Goal: Task Accomplishment & Management: Manage account settings

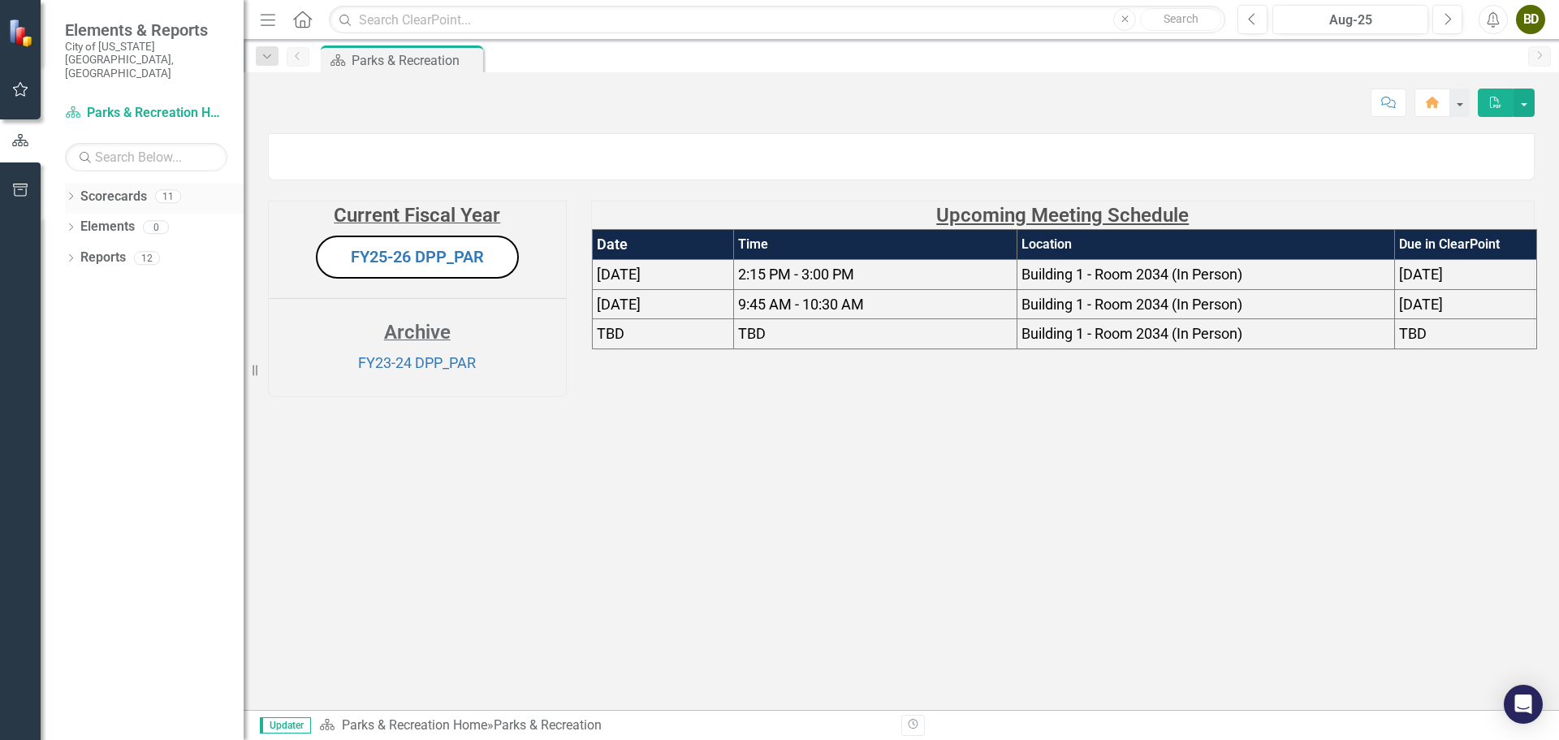
click at [80, 188] on link "Scorecards" at bounding box center [113, 197] width 67 height 19
click at [71, 193] on icon "Dropdown" at bounding box center [70, 197] width 11 height 9
drag, startPoint x: 119, startPoint y: 198, endPoint x: 83, endPoint y: 202, distance: 36.8
click at [119, 218] on link "Budget Tracker" at bounding box center [166, 227] width 154 height 19
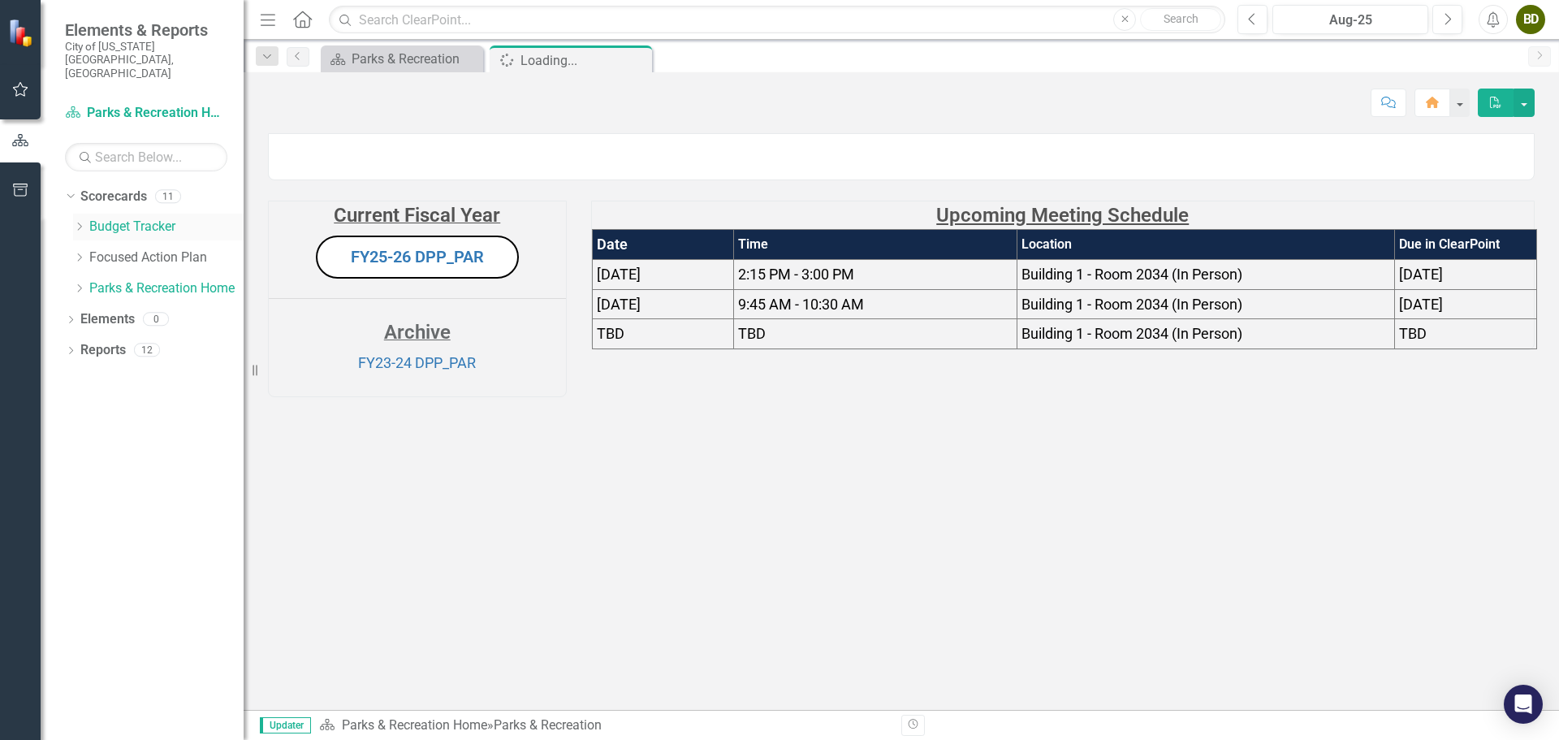
click at [83, 222] on icon "Dropdown" at bounding box center [79, 227] width 12 height 10
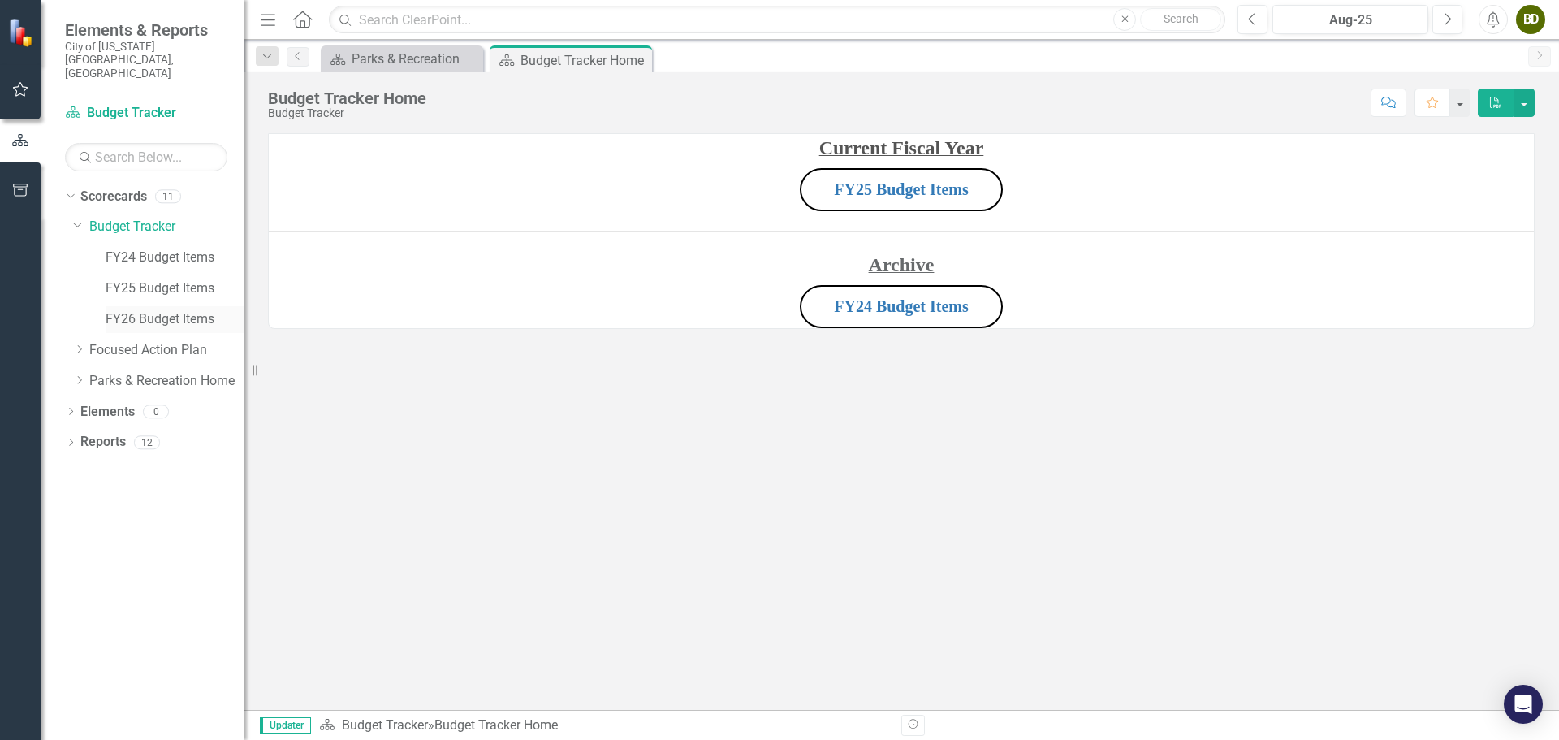
click at [175, 310] on link "FY26 Budget Items" at bounding box center [175, 319] width 138 height 19
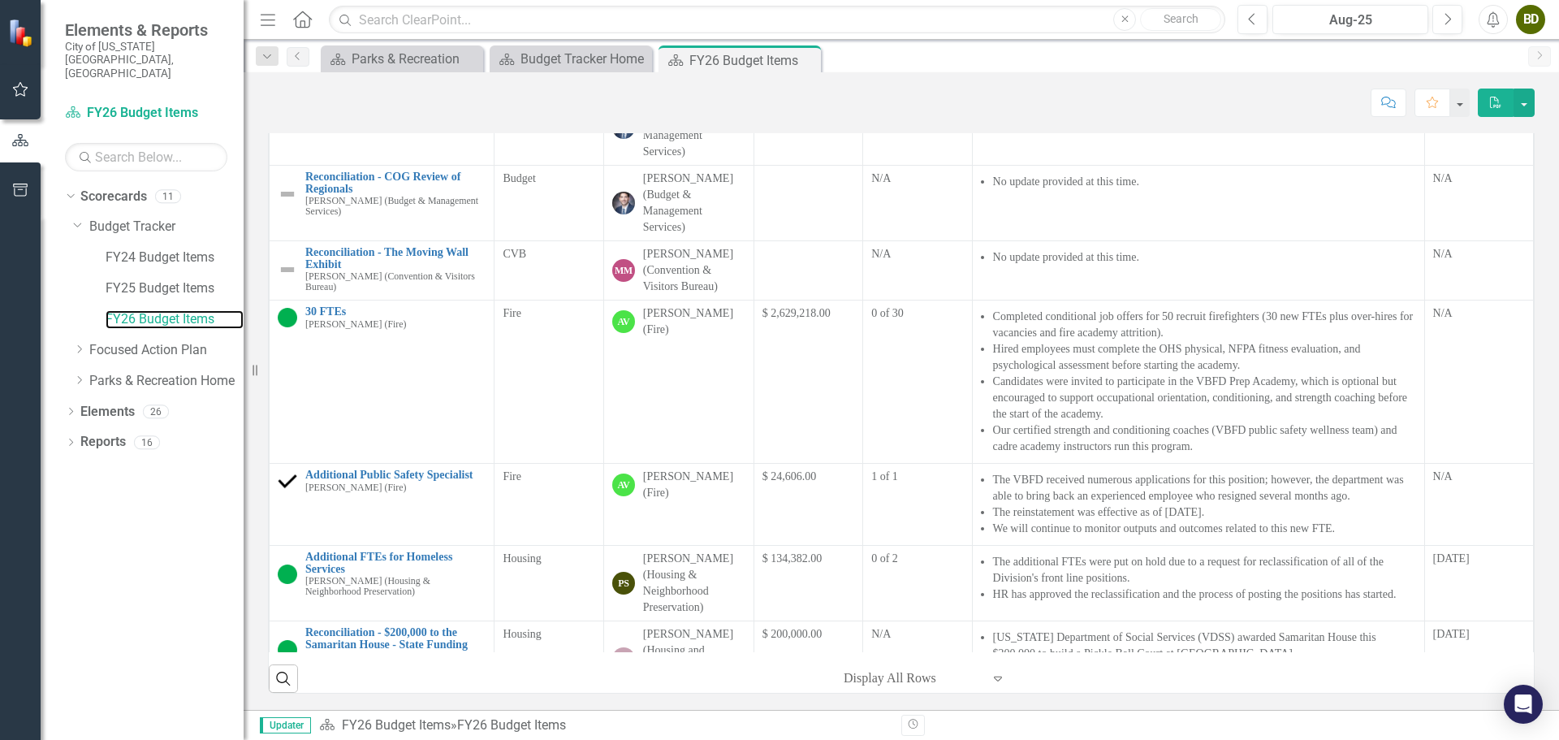
scroll to position [107, 0]
click at [1448, 28] on button "Next" at bounding box center [1448, 19] width 30 height 29
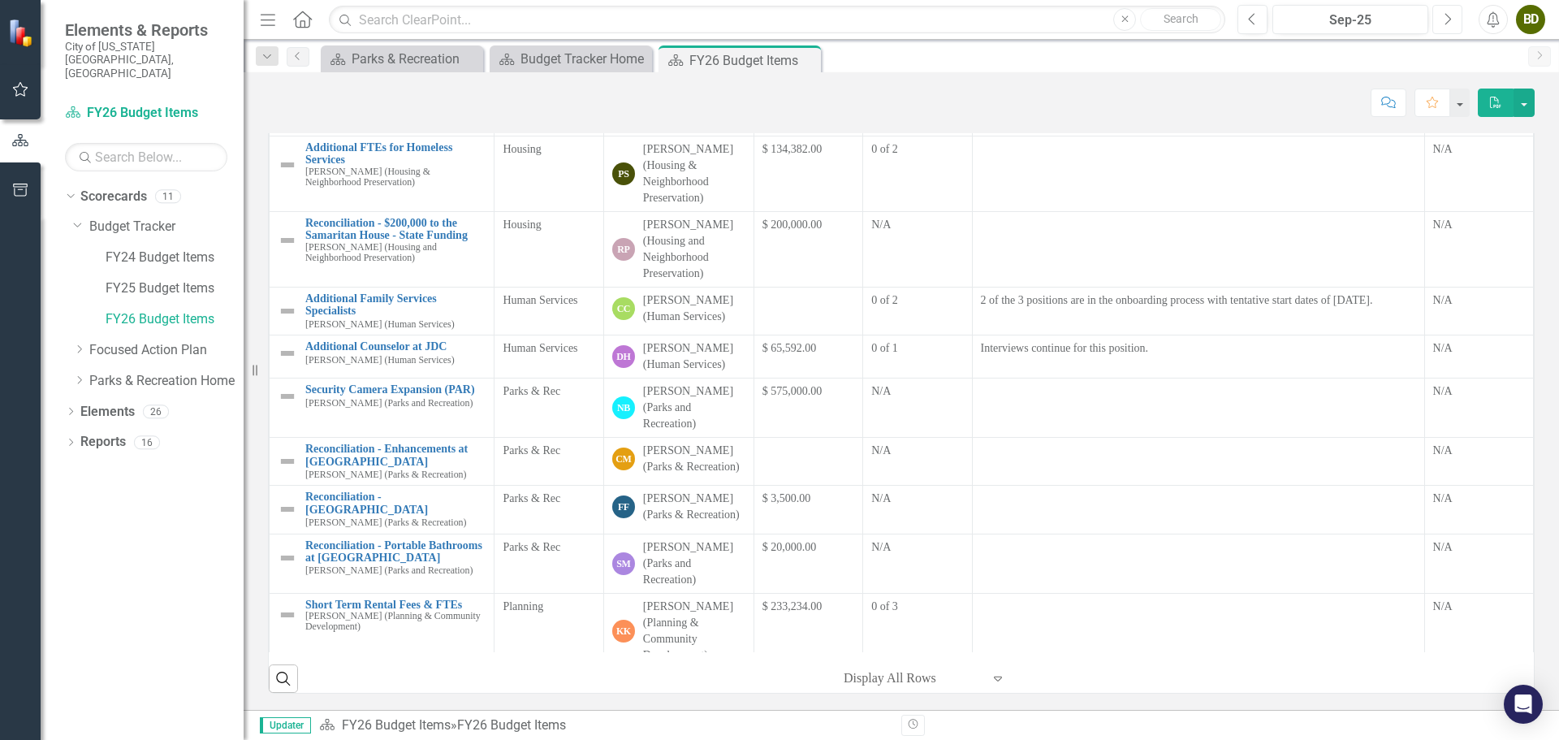
scroll to position [487, 0]
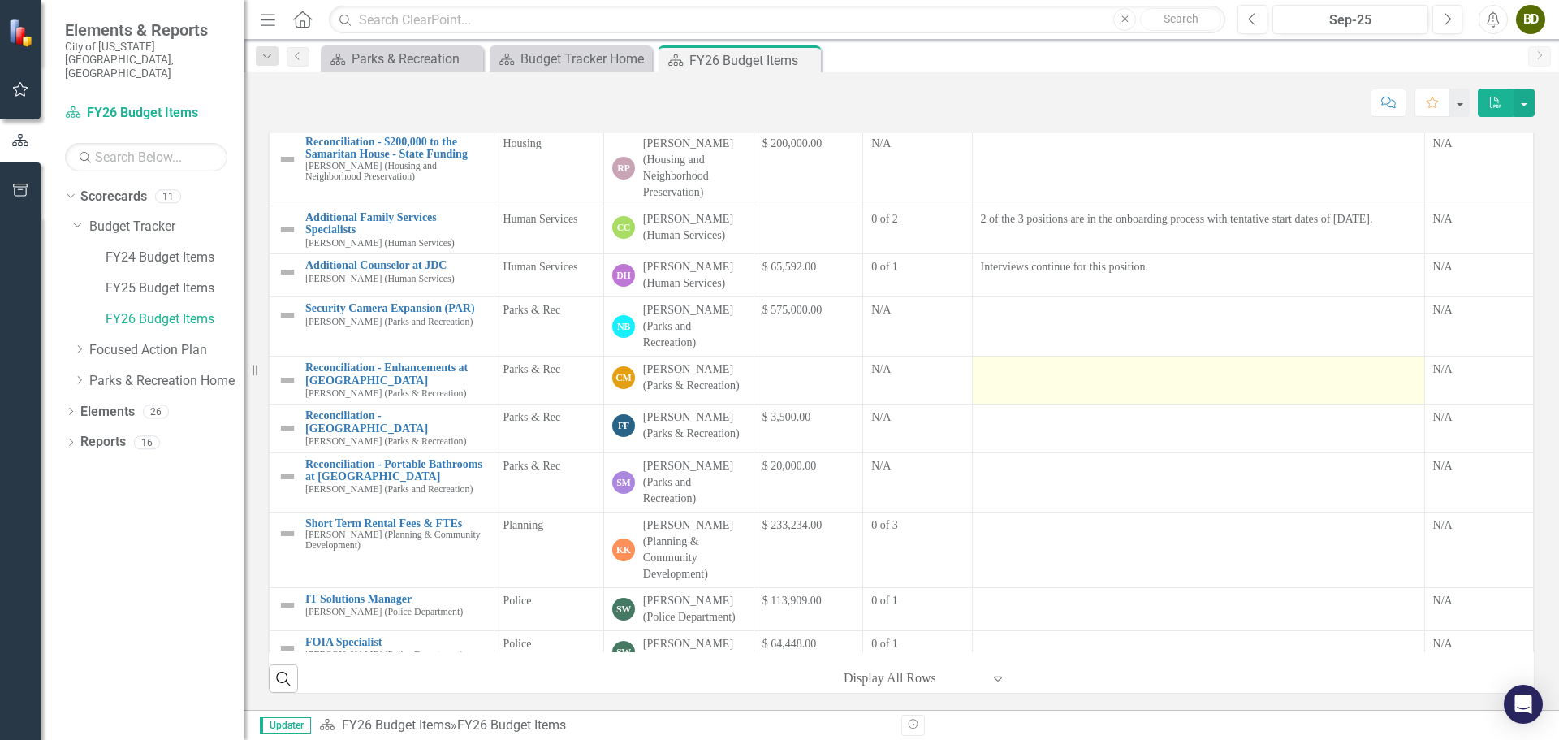
click at [1069, 370] on div at bounding box center [1198, 370] width 435 height 19
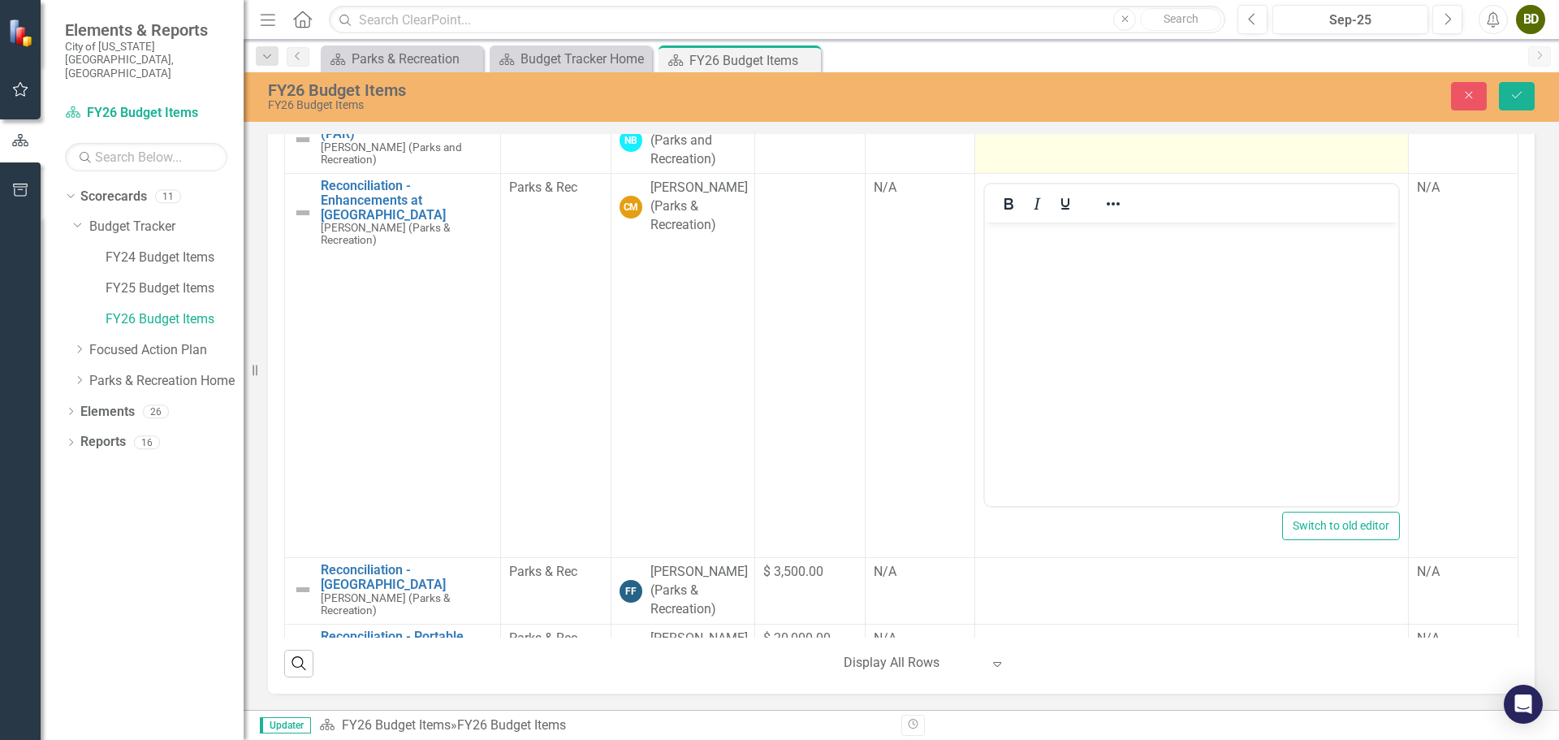
scroll to position [812, 0]
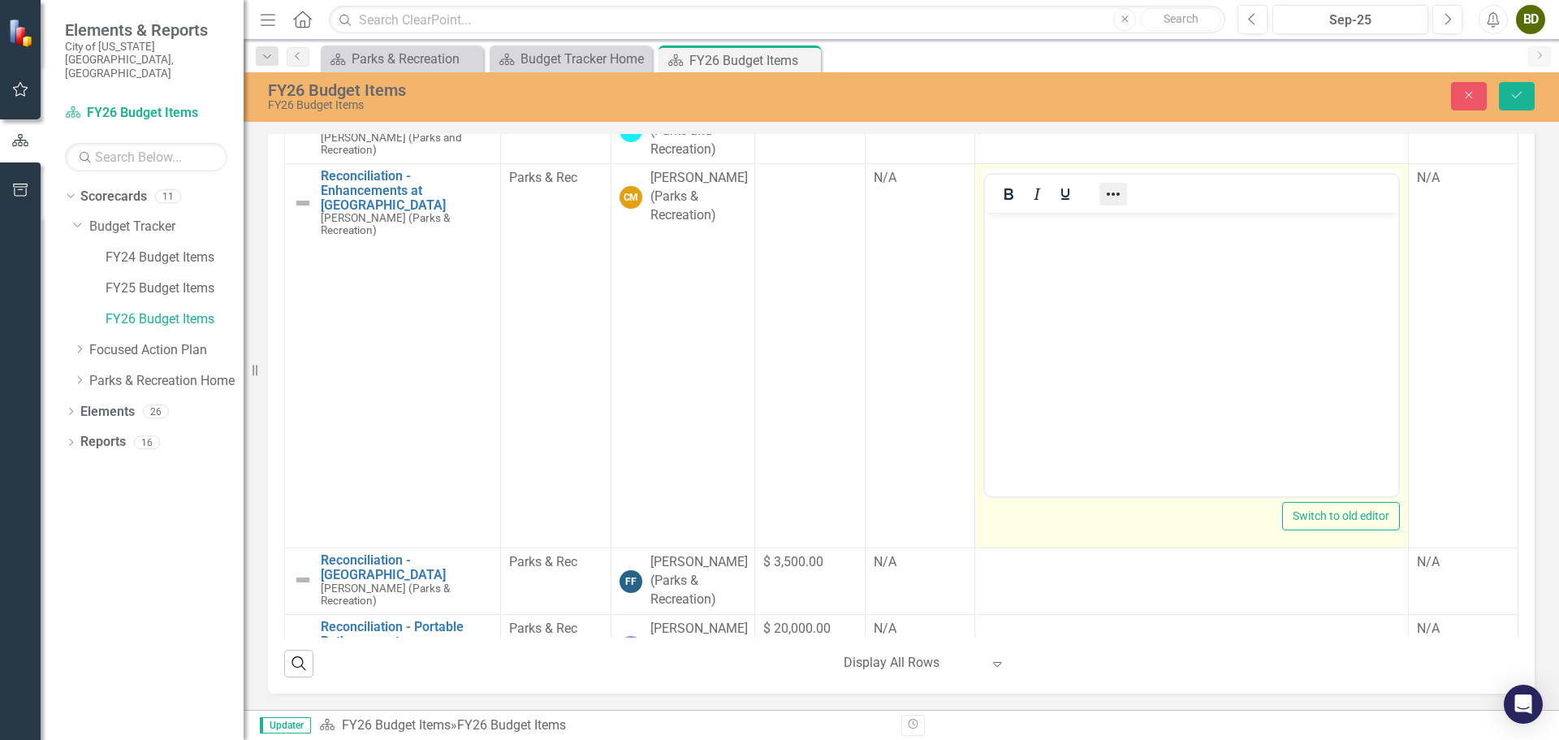
click at [1104, 204] on icon "Reveal or hide additional toolbar items" at bounding box center [1113, 193] width 19 height 19
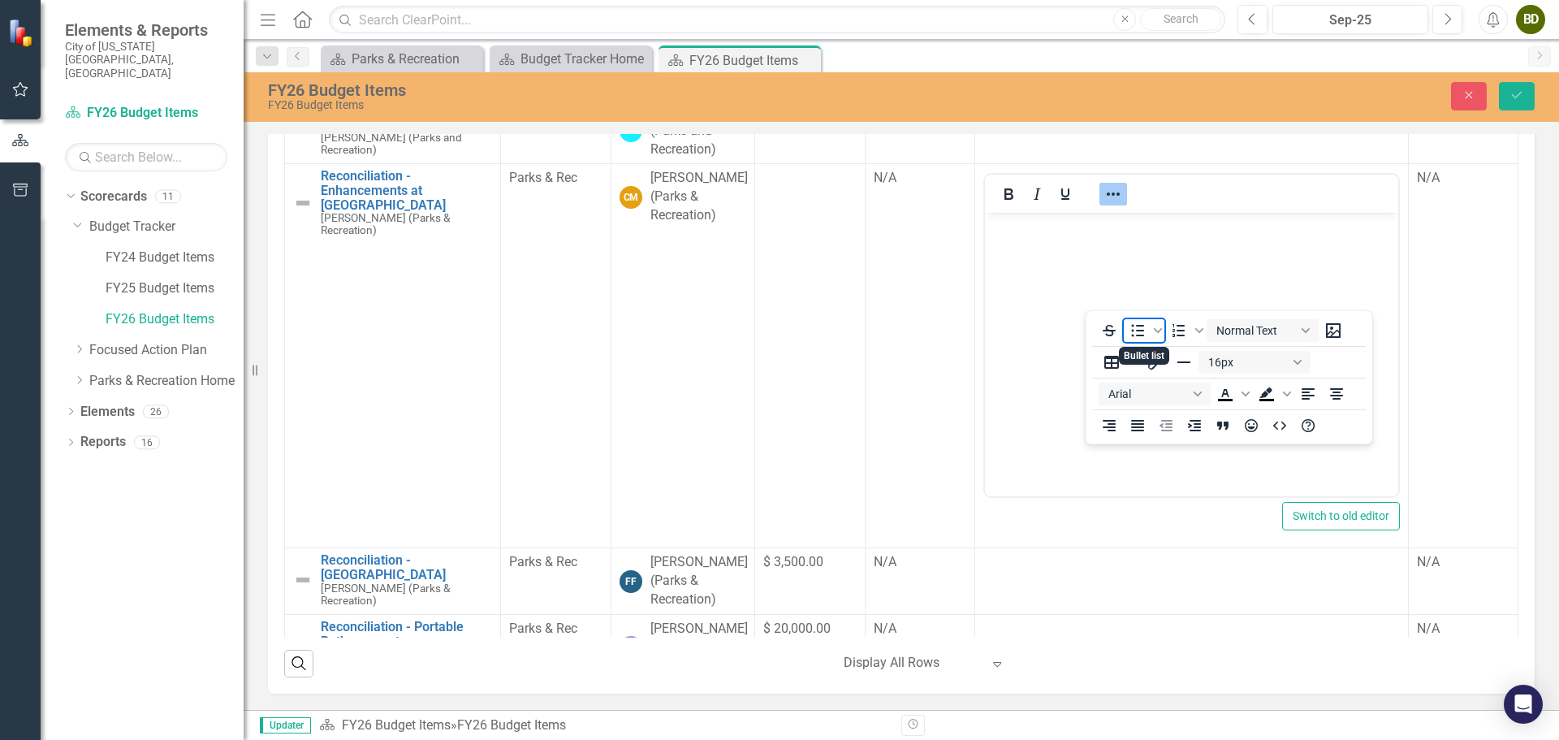
click at [1139, 335] on icon "Bullet list" at bounding box center [1138, 330] width 13 height 12
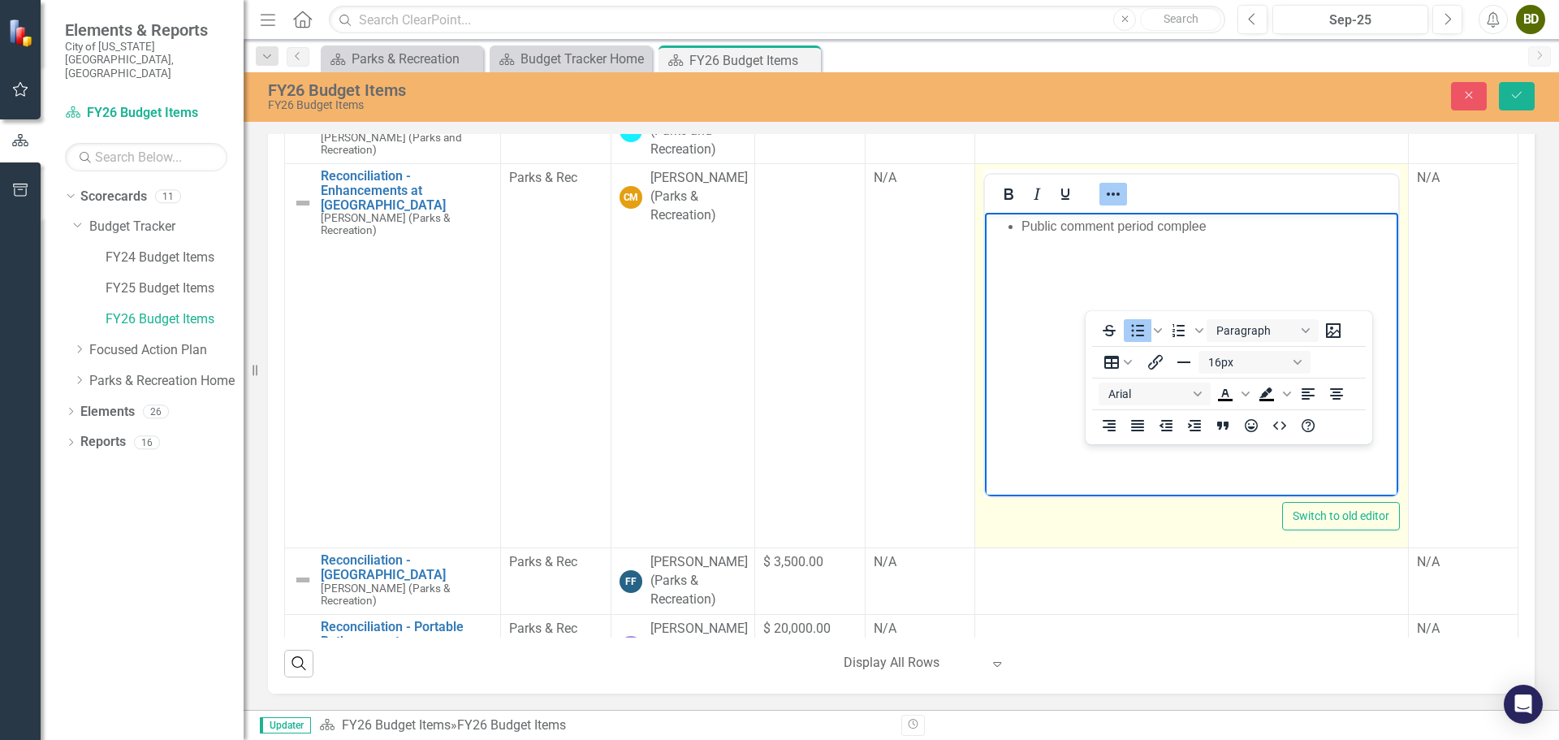
scroll to position [893, 0]
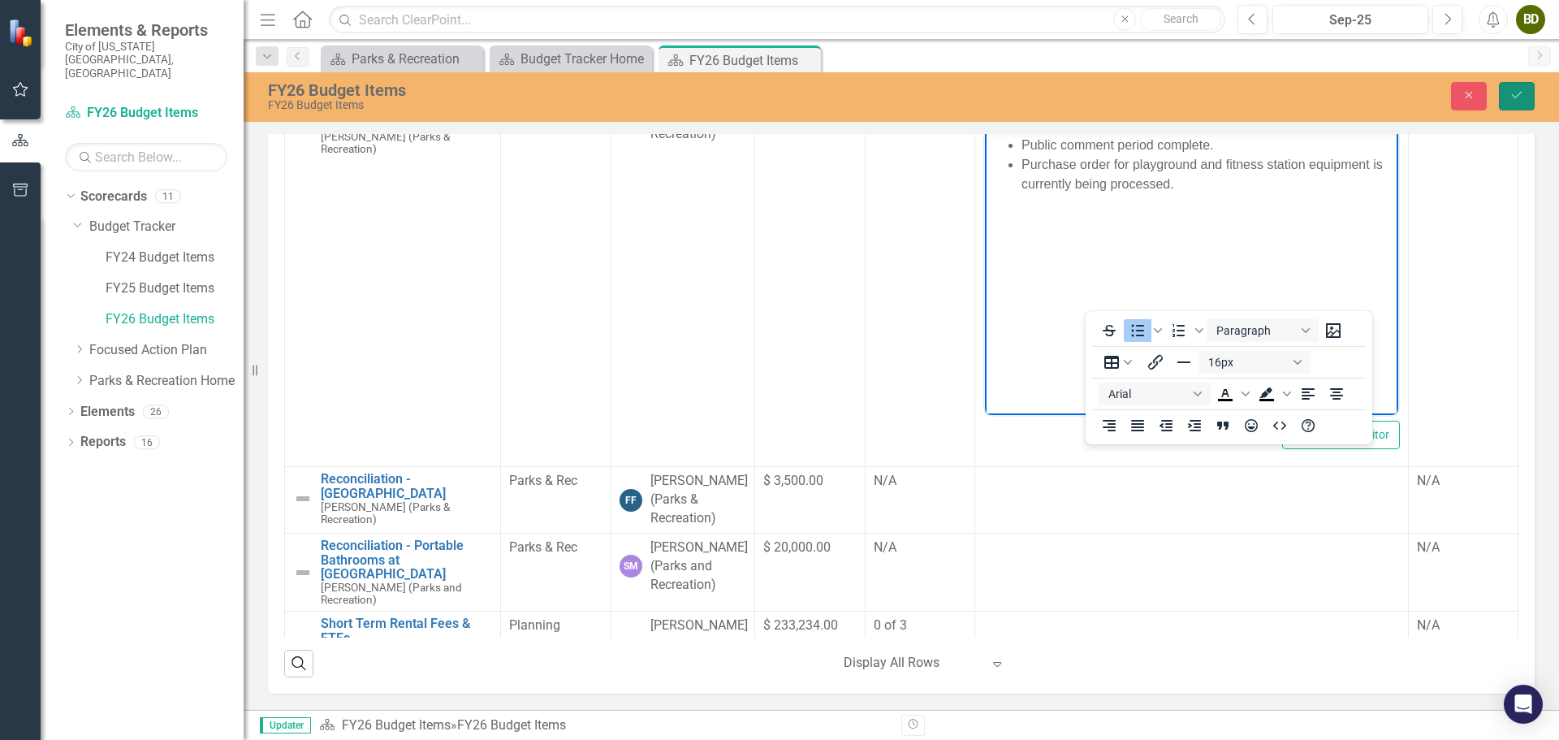
click at [1511, 102] on button "Save" at bounding box center [1517, 96] width 36 height 28
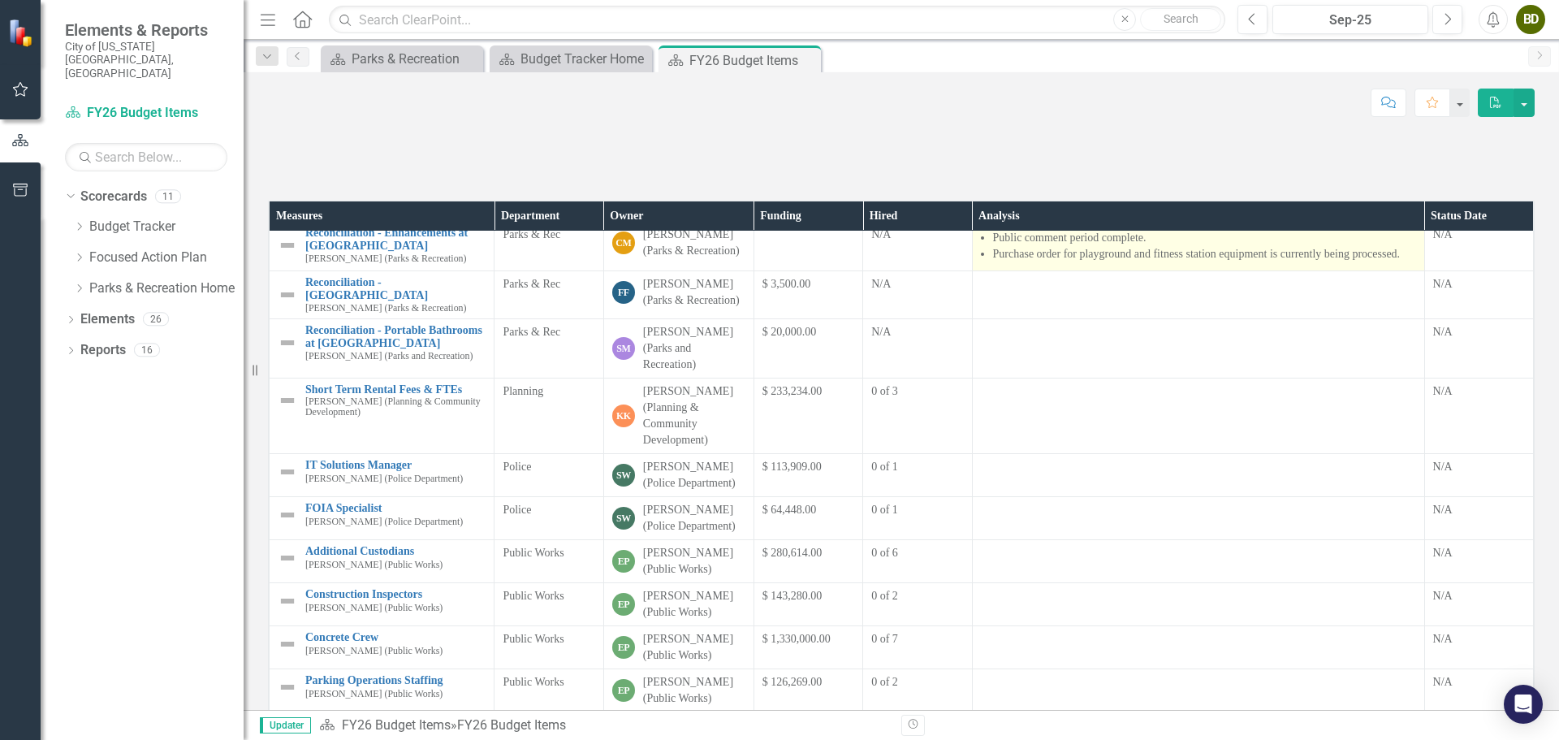
scroll to position [731, 0]
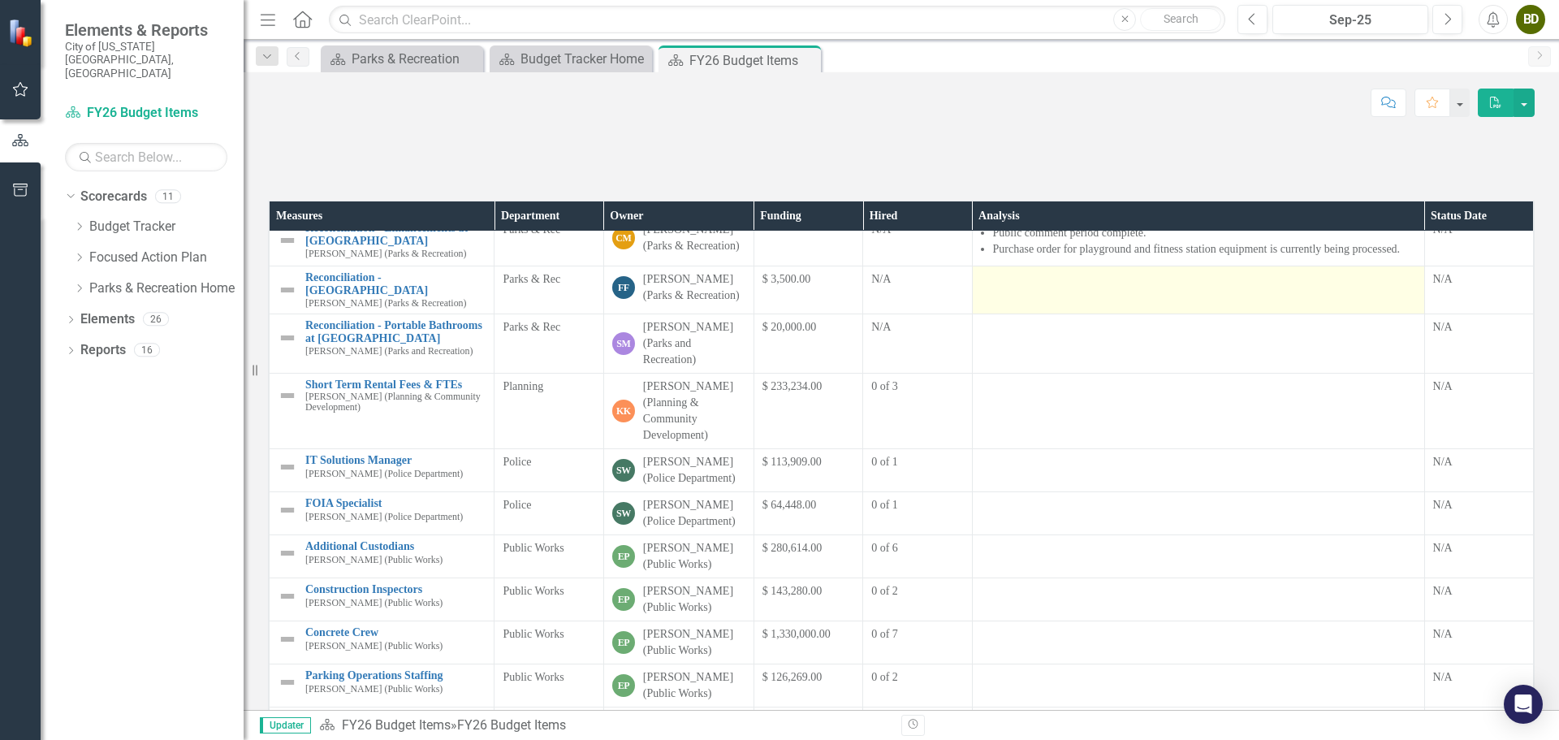
click at [1070, 291] on div at bounding box center [1198, 280] width 435 height 19
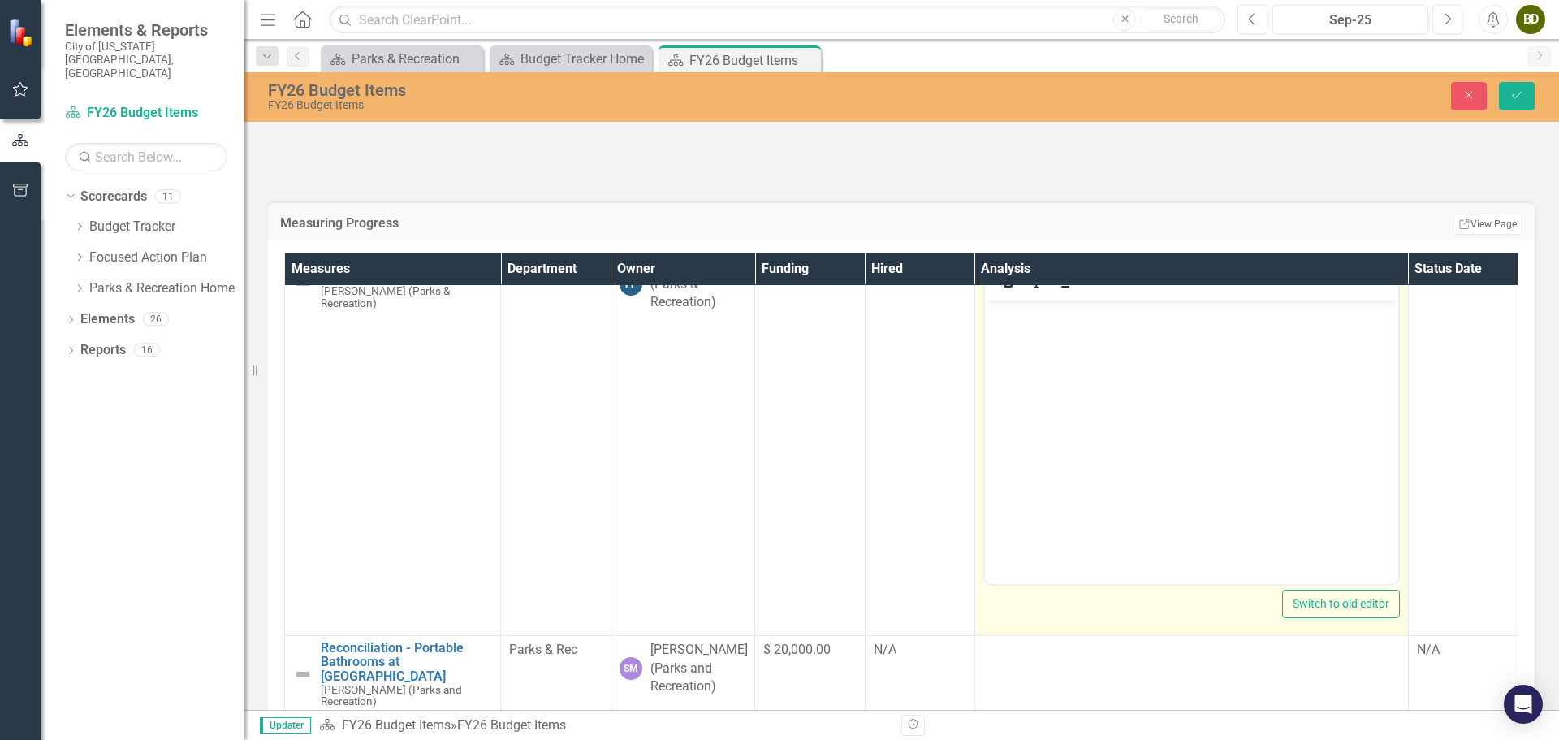
scroll to position [893, 0]
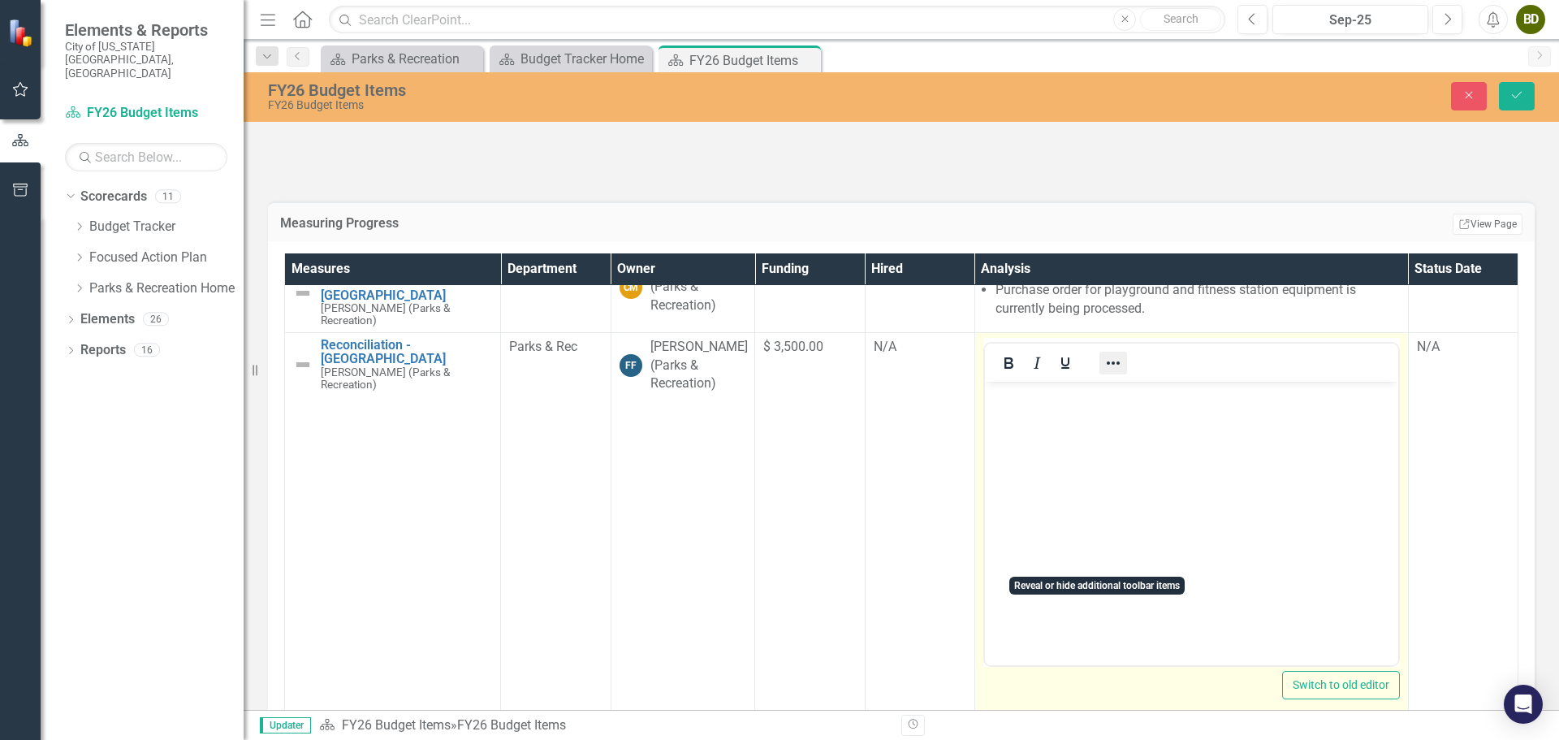
click at [1104, 373] on icon "Reveal or hide additional toolbar items" at bounding box center [1113, 362] width 19 height 19
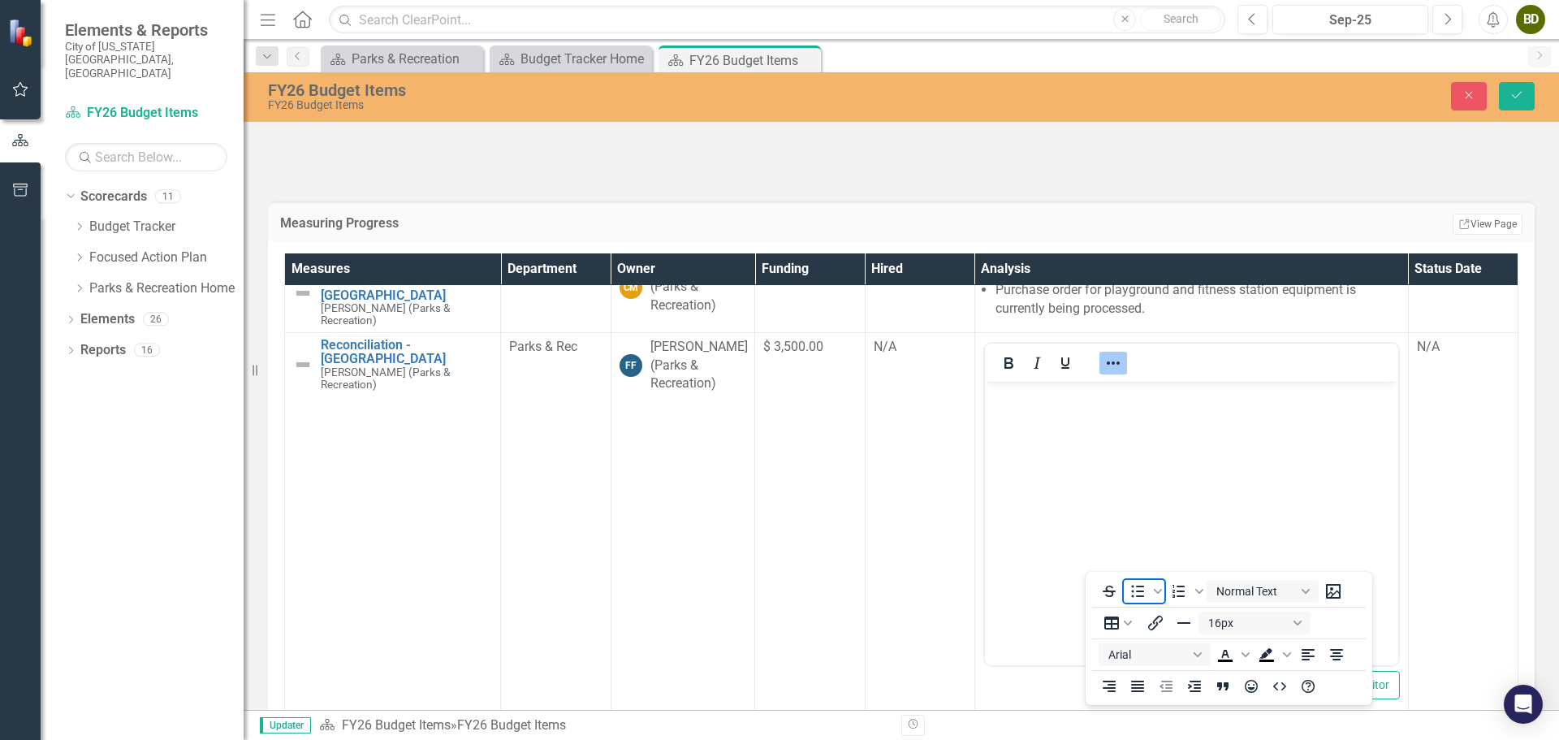
click at [1129, 590] on icon "Bullet list" at bounding box center [1137, 591] width 19 height 19
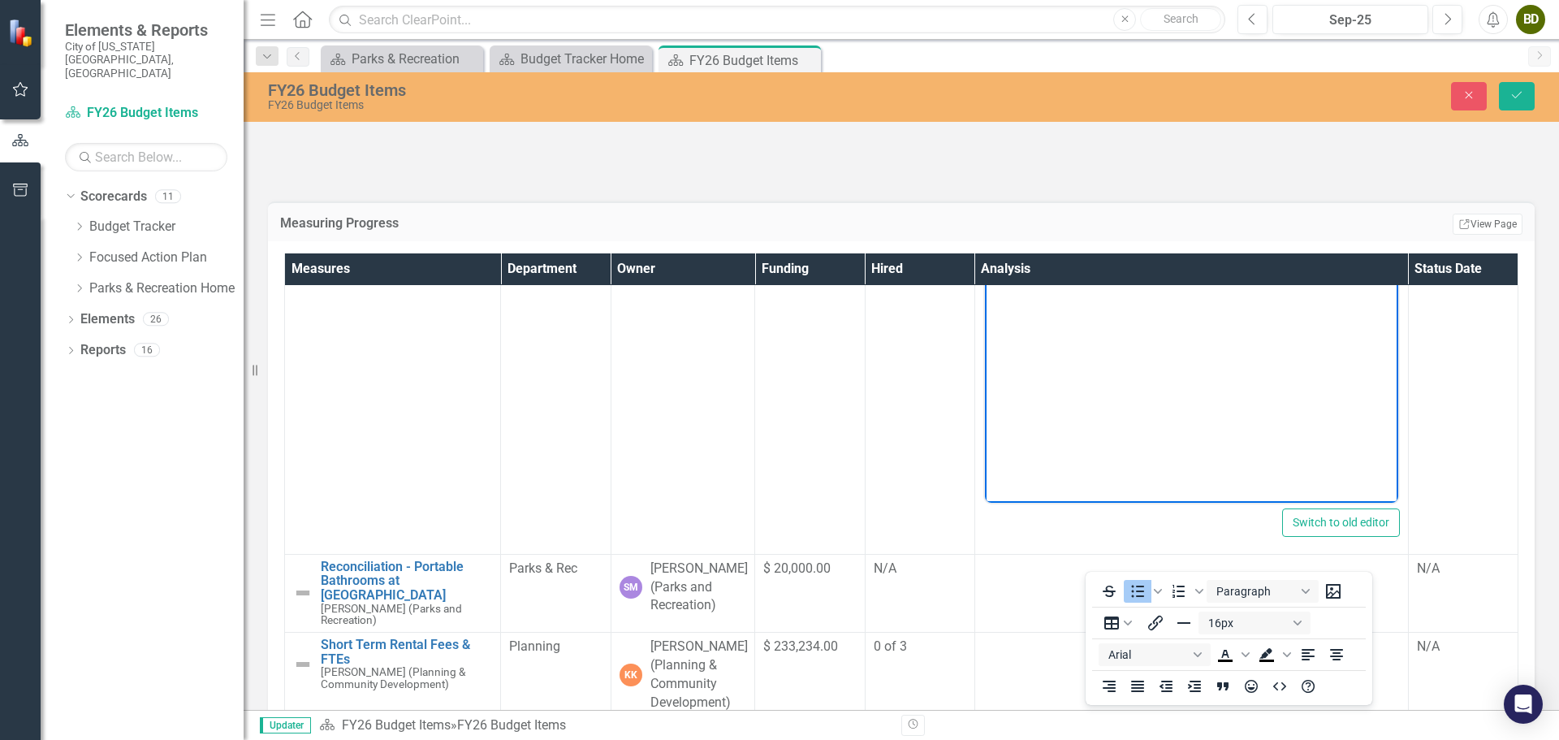
scroll to position [975, 0]
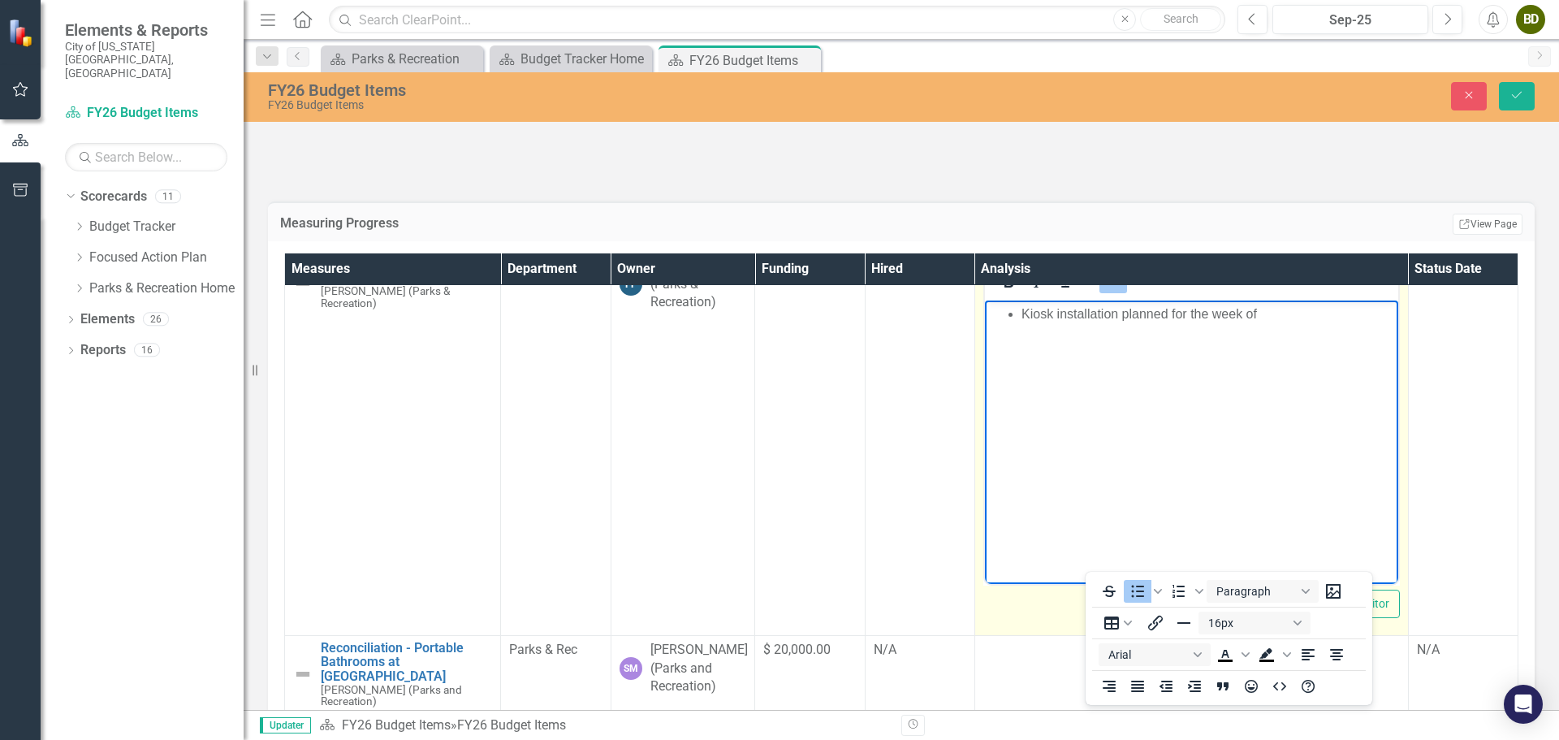
click at [1276, 318] on li "Kiosk installation planned for the week of" at bounding box center [1207, 313] width 373 height 19
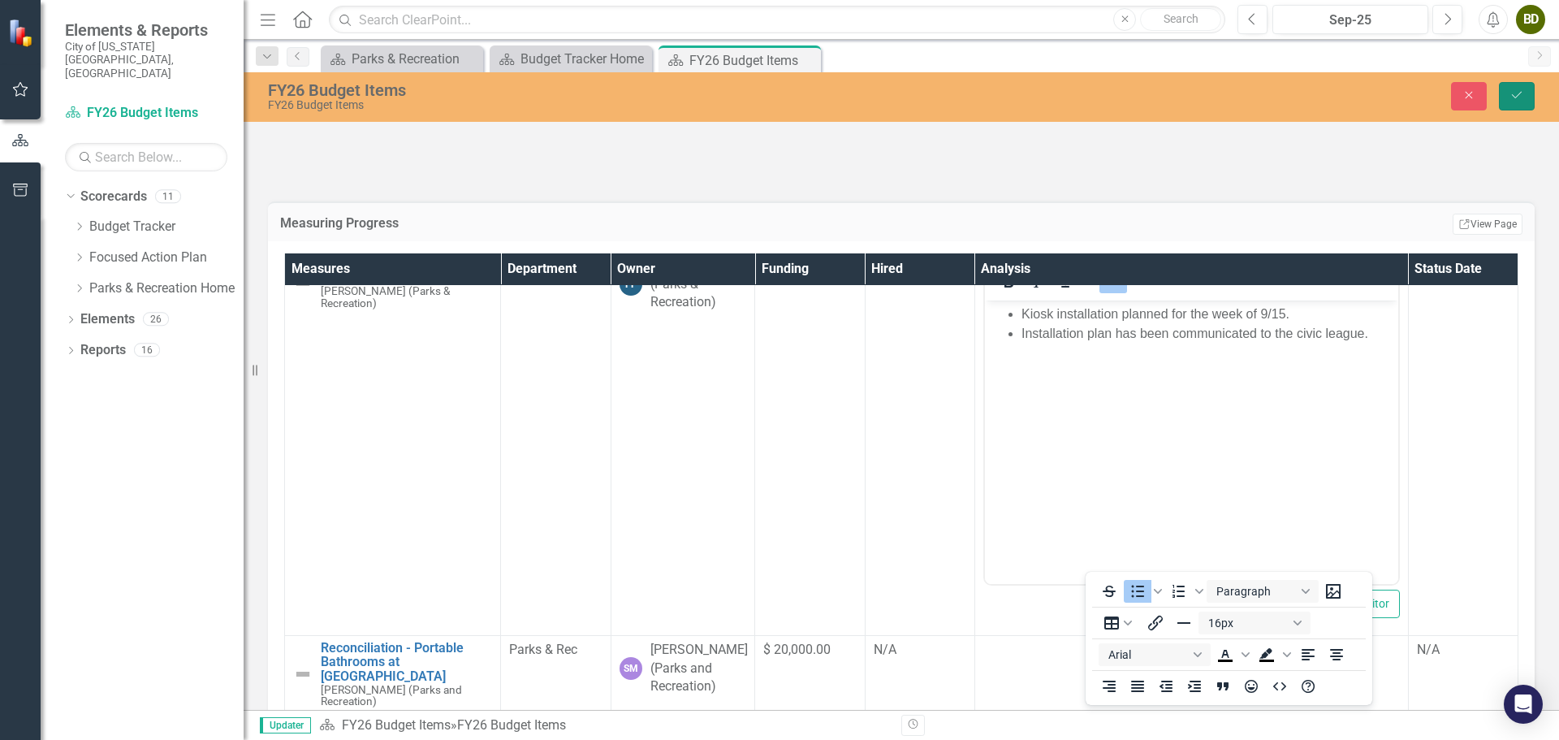
click at [1509, 106] on button "Save" at bounding box center [1517, 96] width 36 height 28
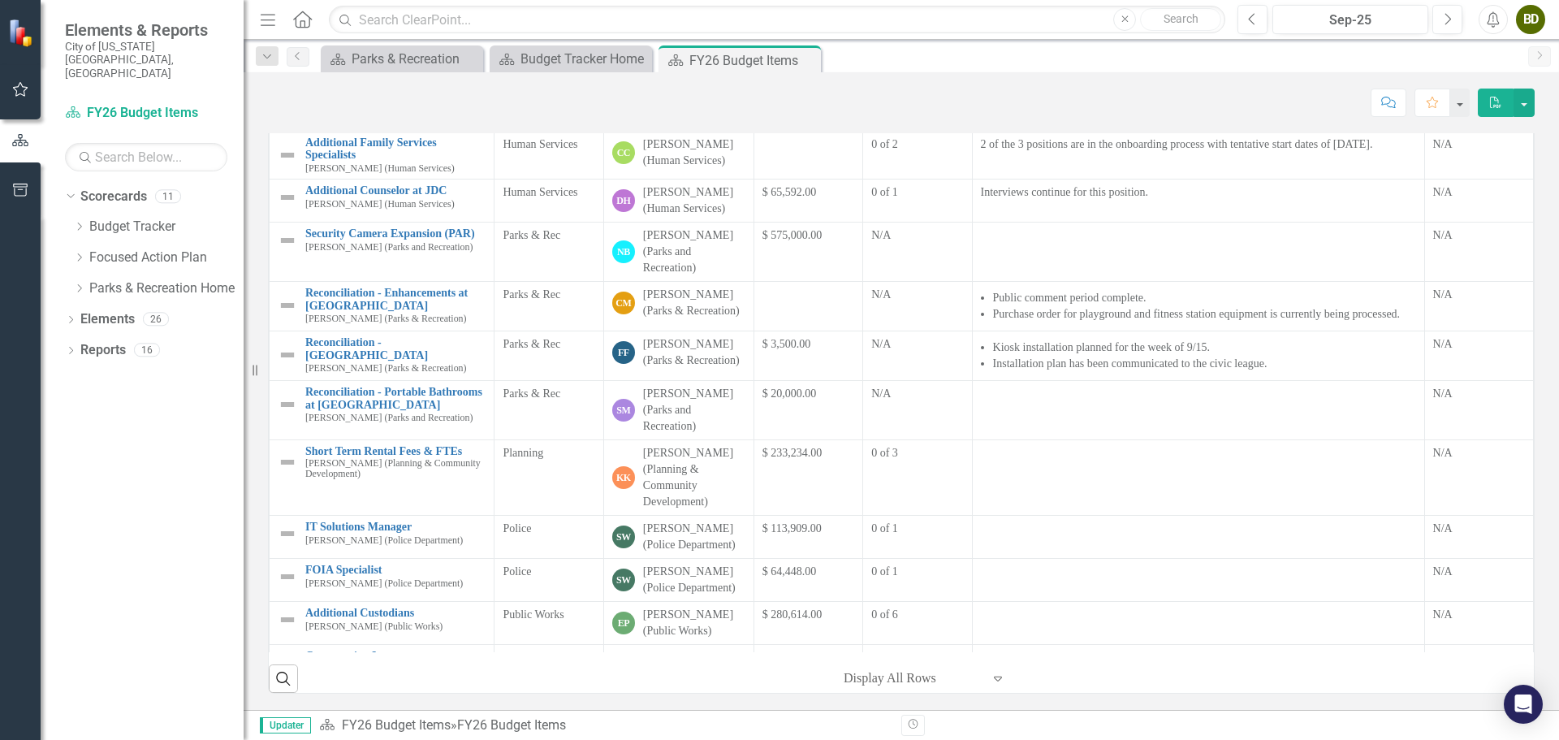
scroll to position [534, 0]
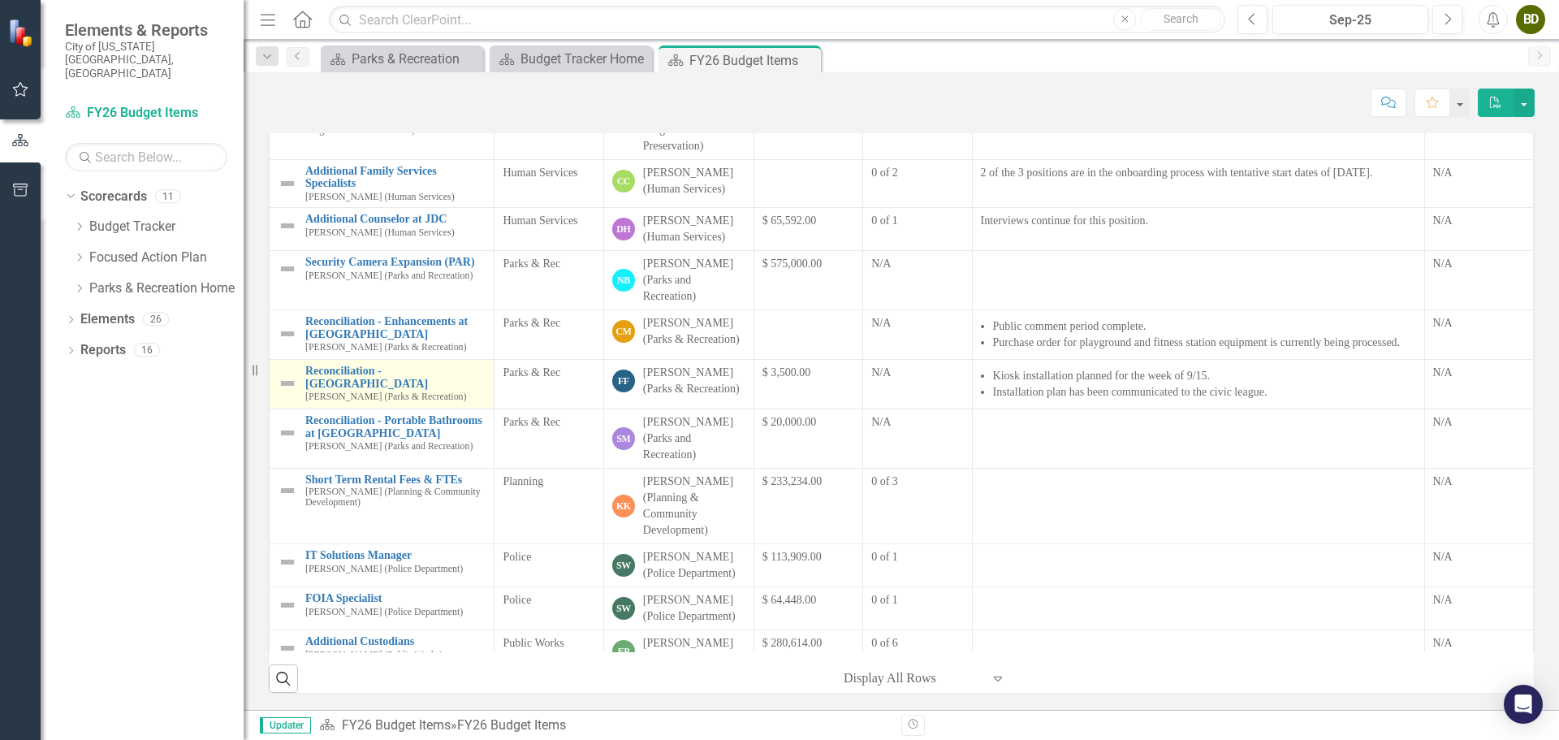
click at [286, 378] on img at bounding box center [287, 383] width 19 height 19
click at [288, 378] on img at bounding box center [287, 383] width 19 height 19
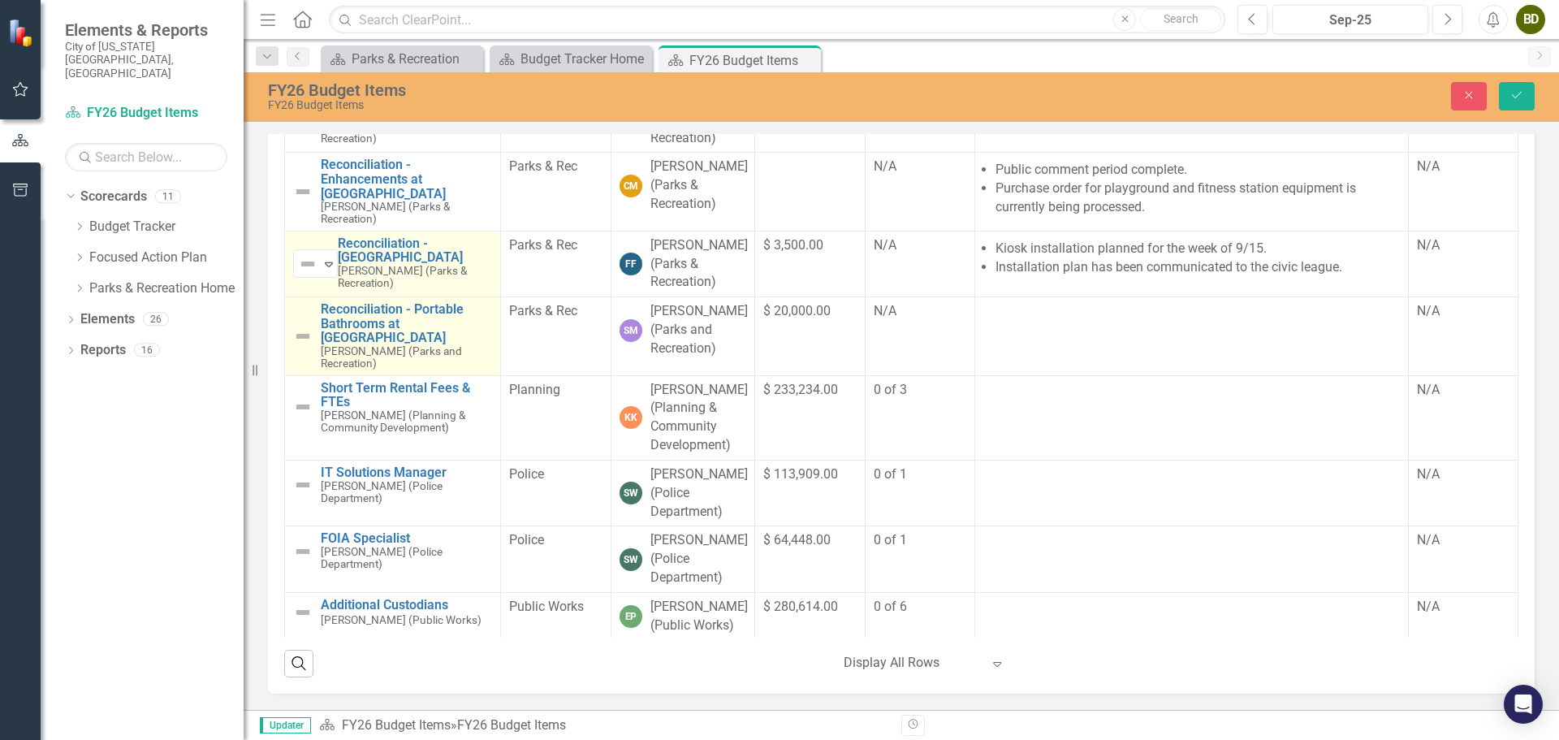
scroll to position [858, 0]
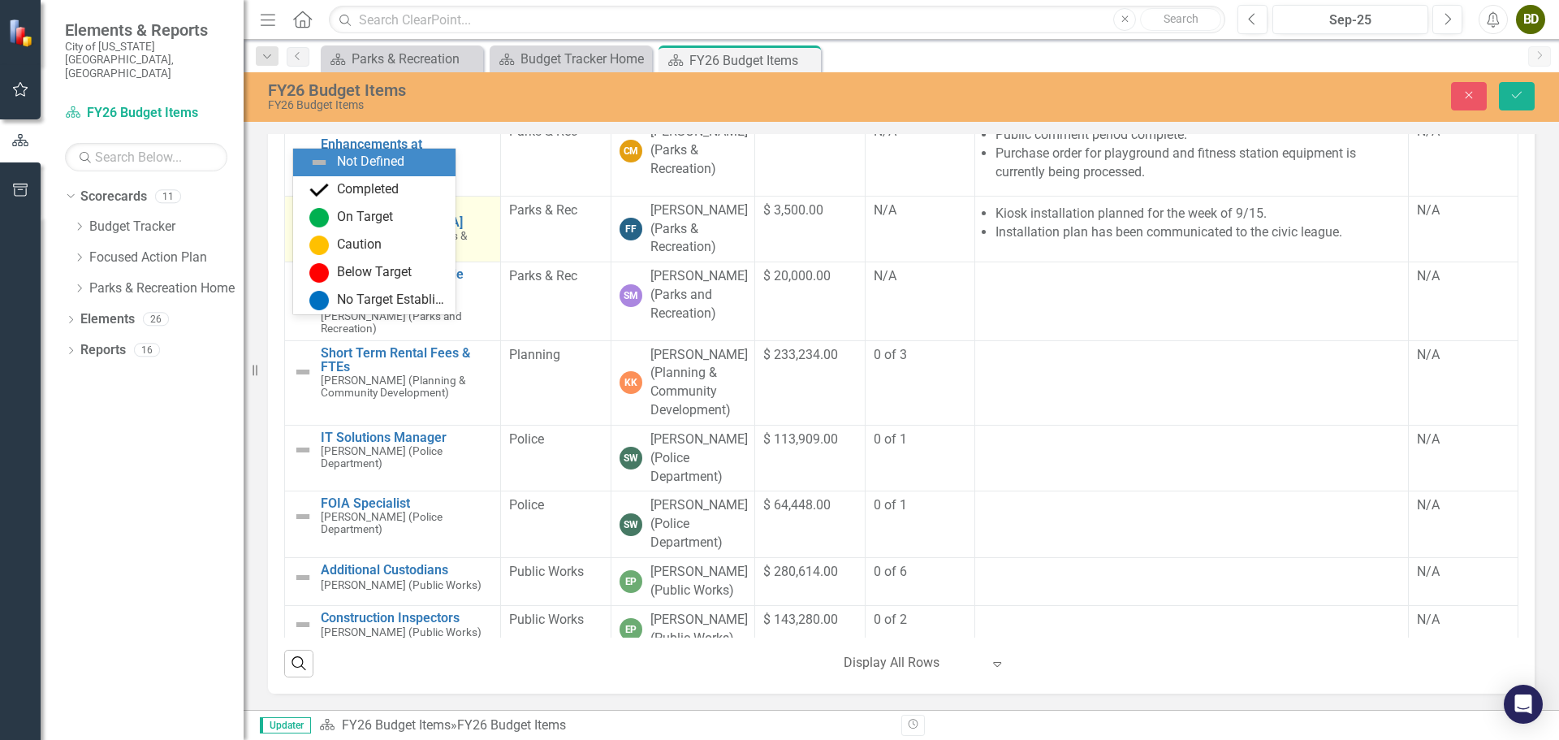
click at [318, 239] on div "Not Defined" at bounding box center [308, 228] width 21 height 19
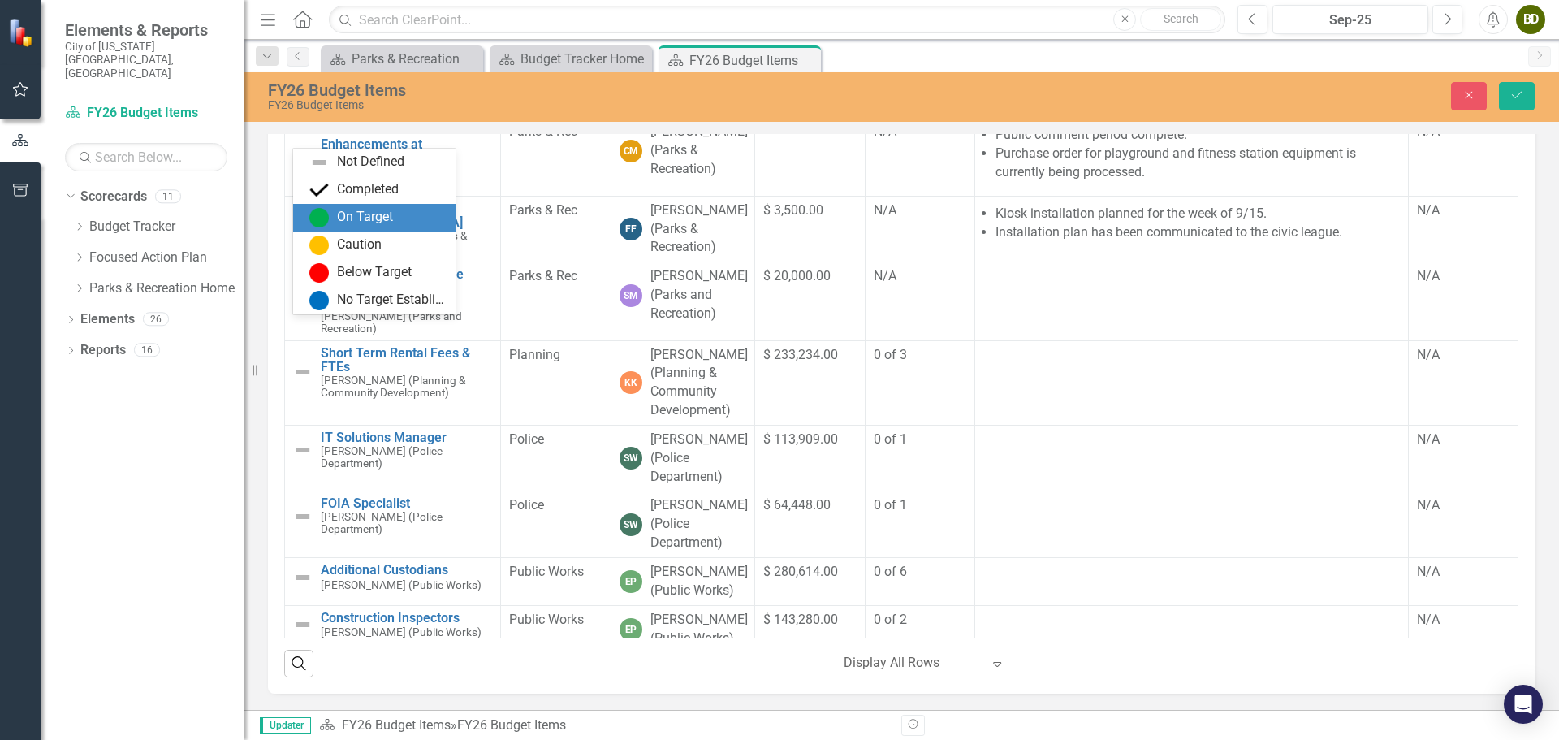
click at [389, 212] on div "On Target" at bounding box center [365, 217] width 56 height 19
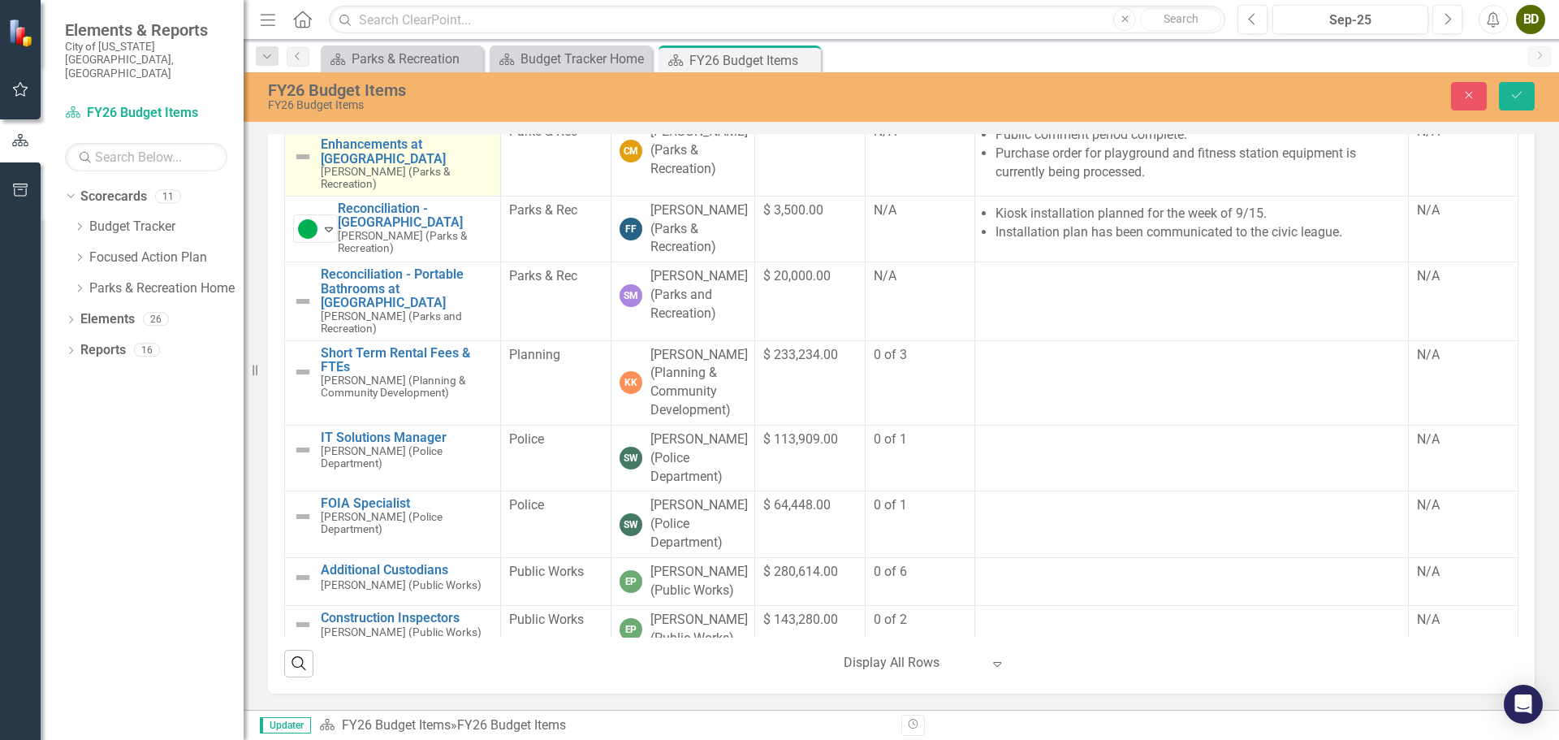
click at [303, 166] on img at bounding box center [302, 156] width 19 height 19
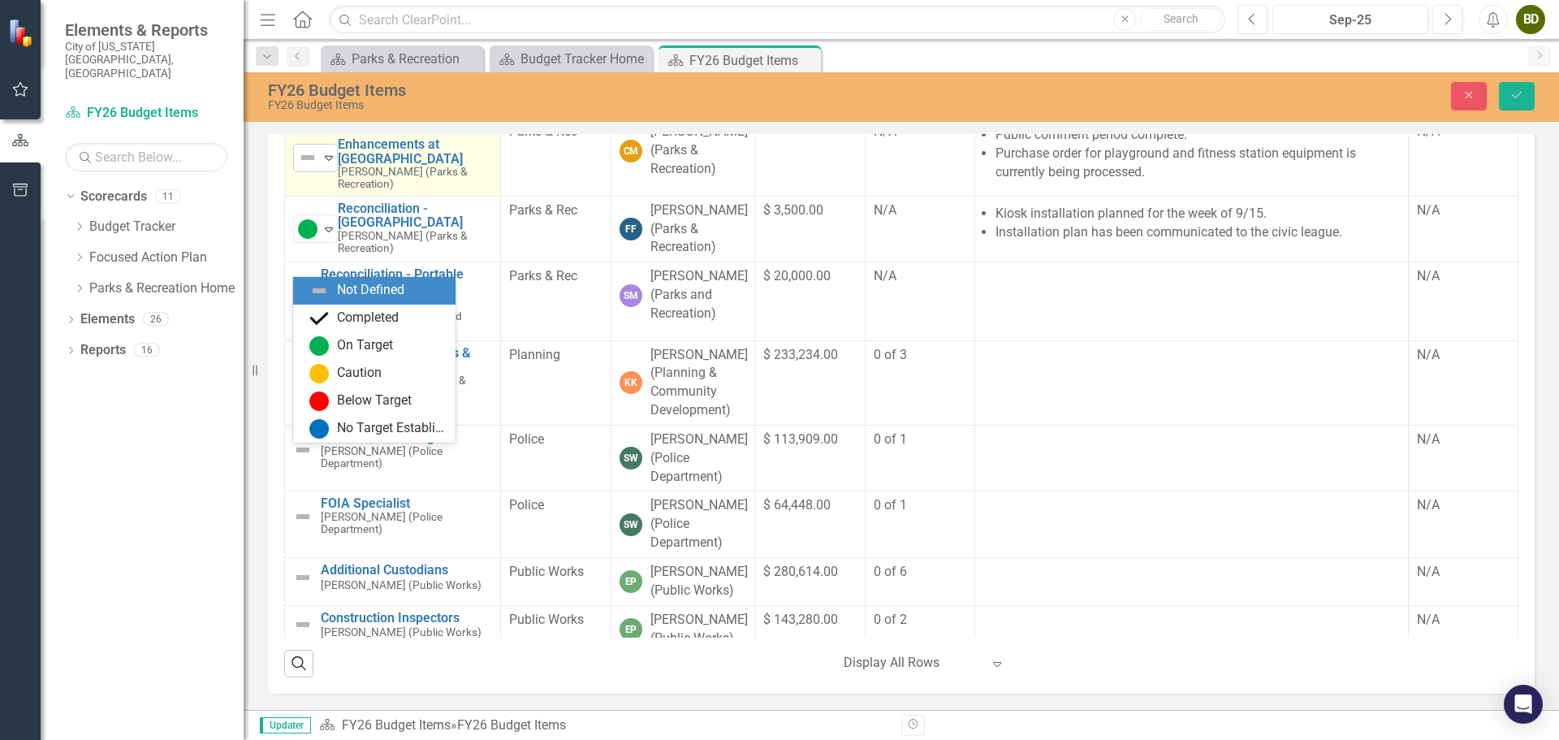
click at [324, 164] on icon "Expand" at bounding box center [329, 157] width 16 height 13
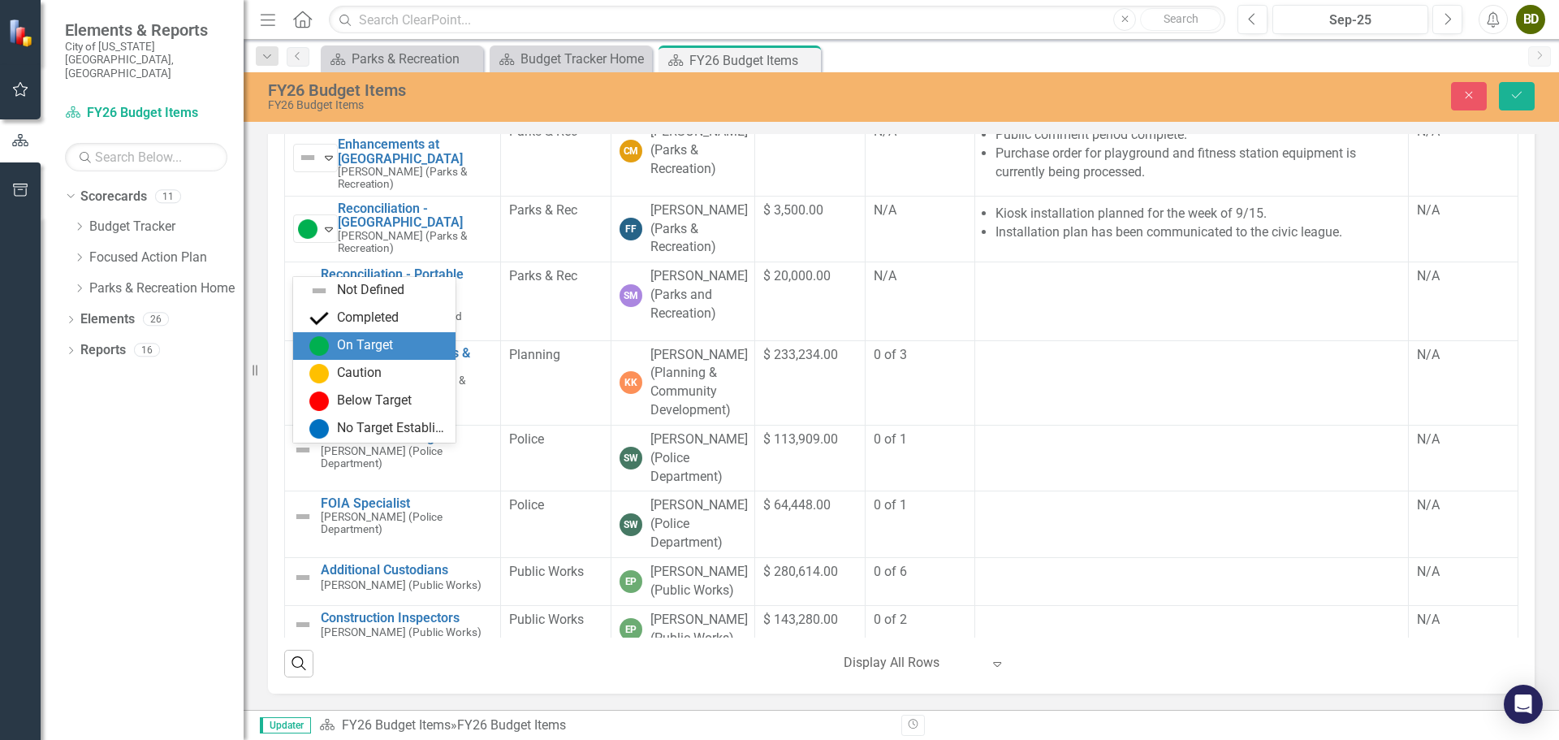
click at [352, 343] on div "On Target" at bounding box center [365, 345] width 56 height 19
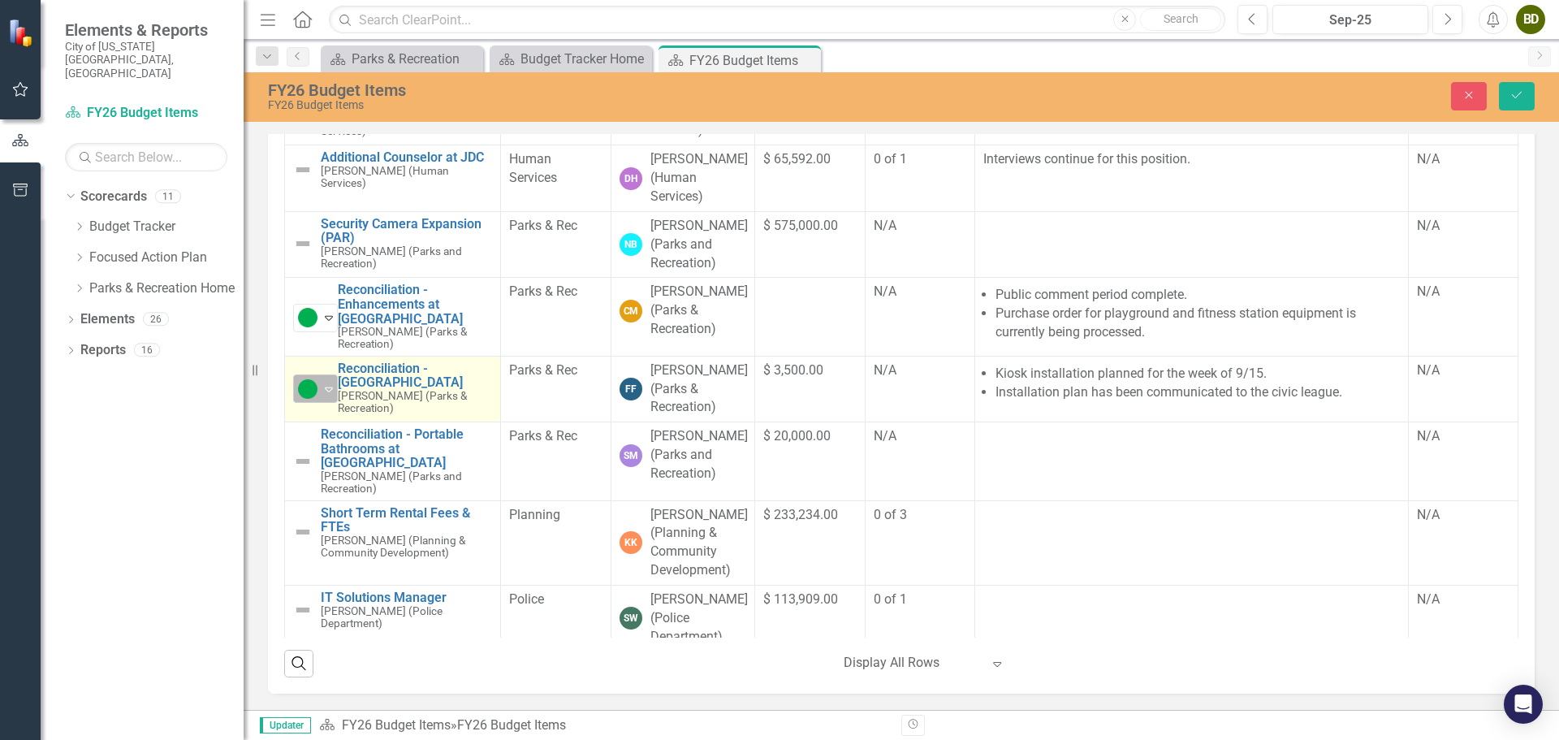
scroll to position [696, 0]
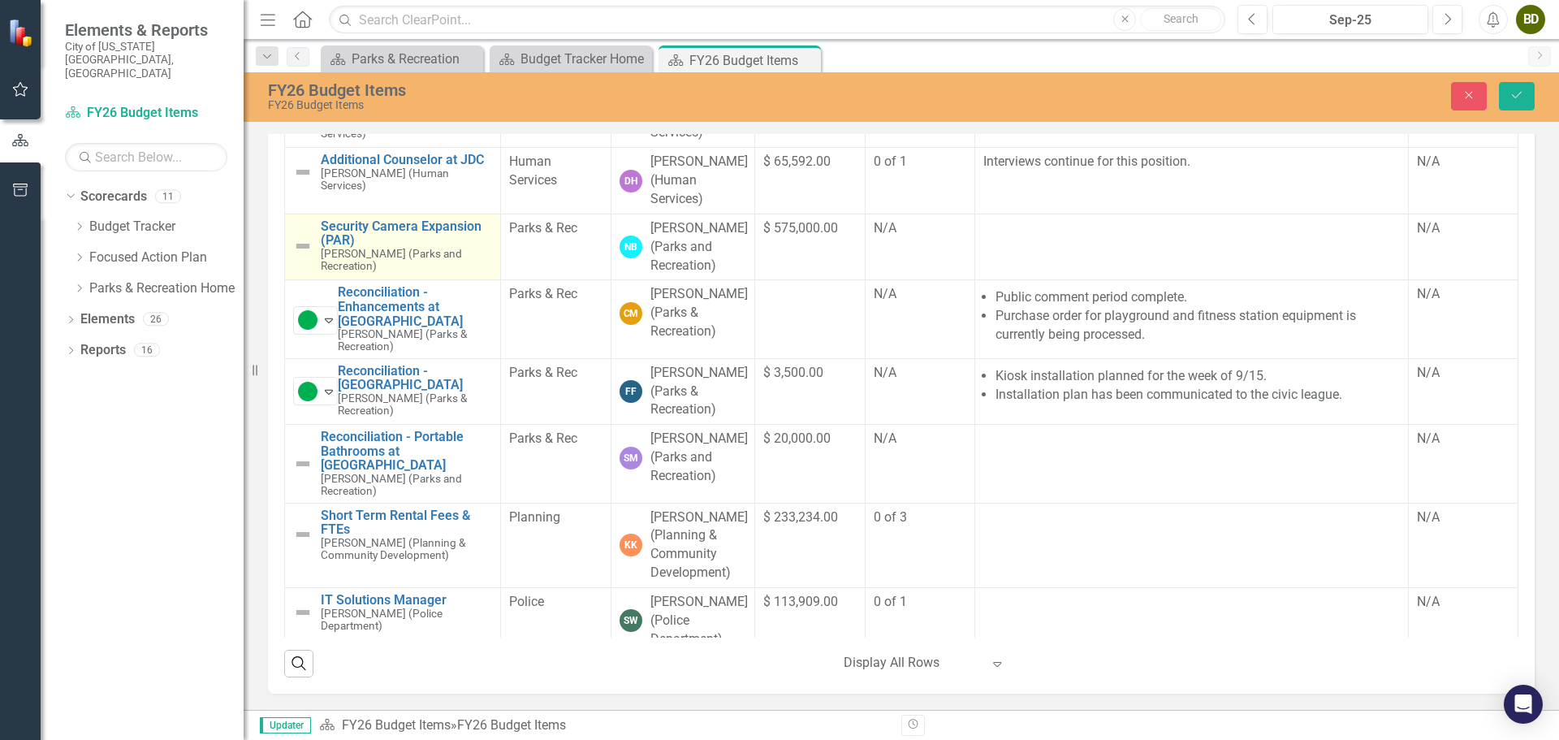
click at [297, 256] on img at bounding box center [302, 245] width 19 height 19
click at [322, 253] on icon "Expand" at bounding box center [329, 246] width 16 height 13
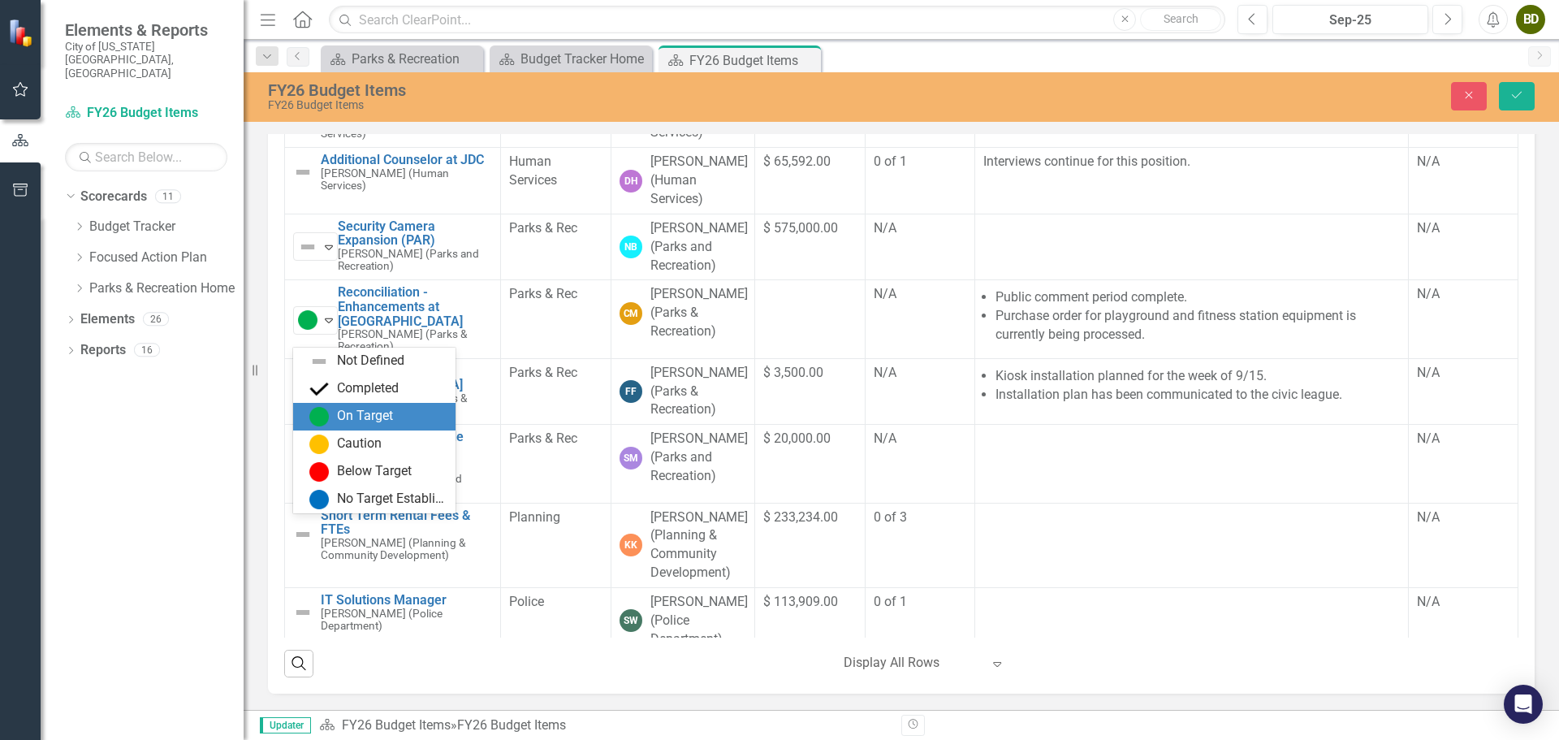
click at [349, 409] on div "On Target" at bounding box center [365, 416] width 56 height 19
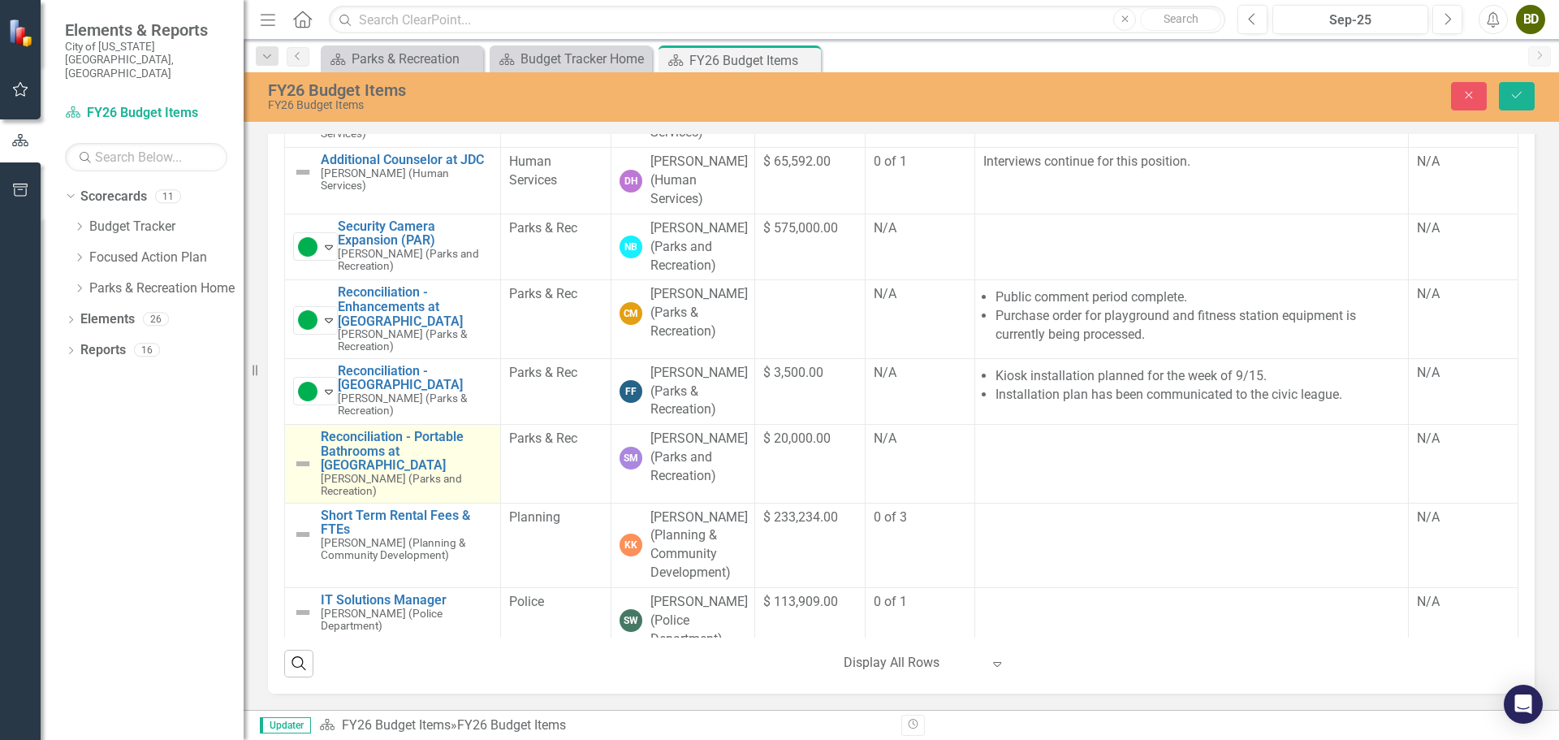
click at [300, 474] on img at bounding box center [302, 463] width 19 height 19
click at [322, 471] on icon "Expand" at bounding box center [329, 464] width 16 height 13
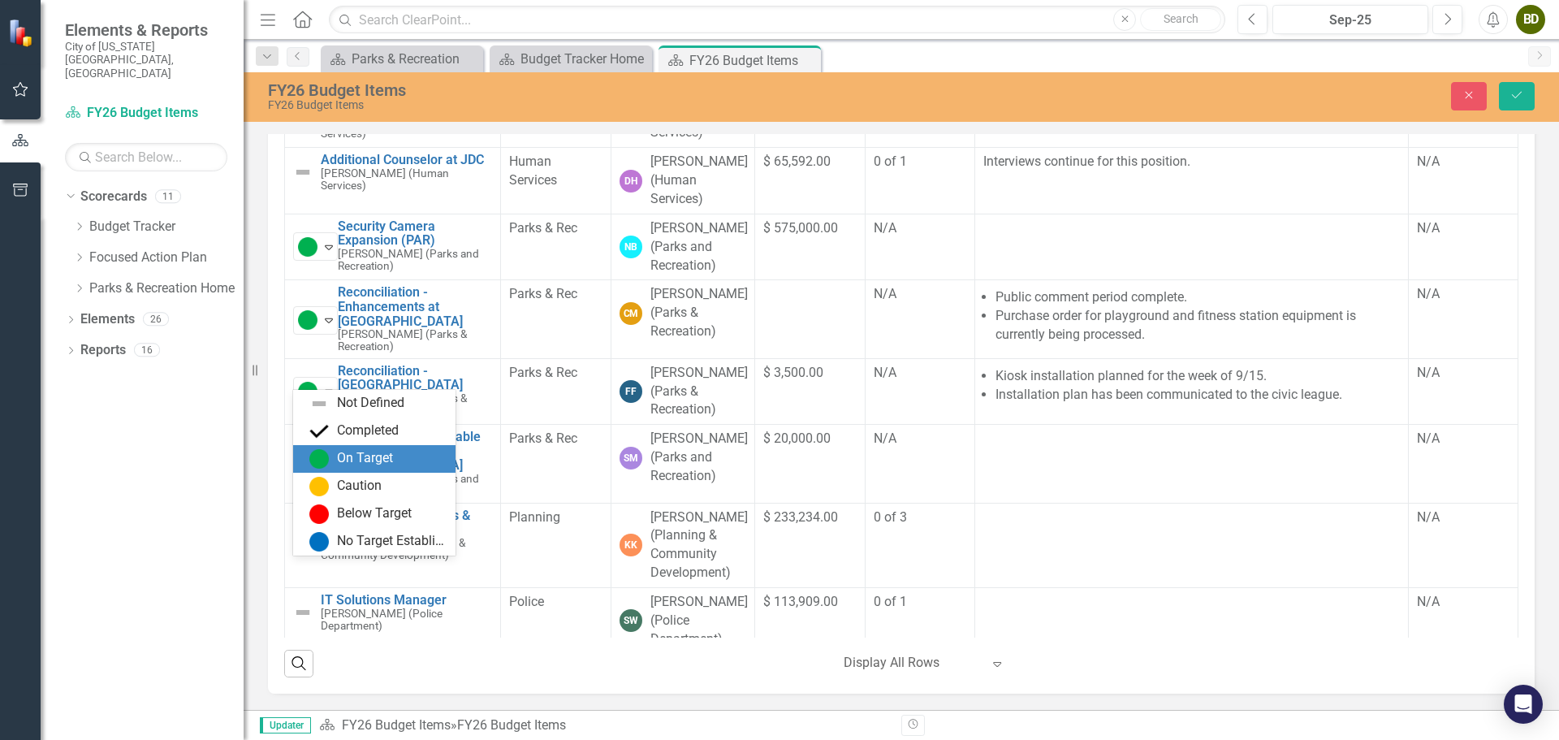
click at [358, 465] on div "On Target" at bounding box center [365, 458] width 56 height 19
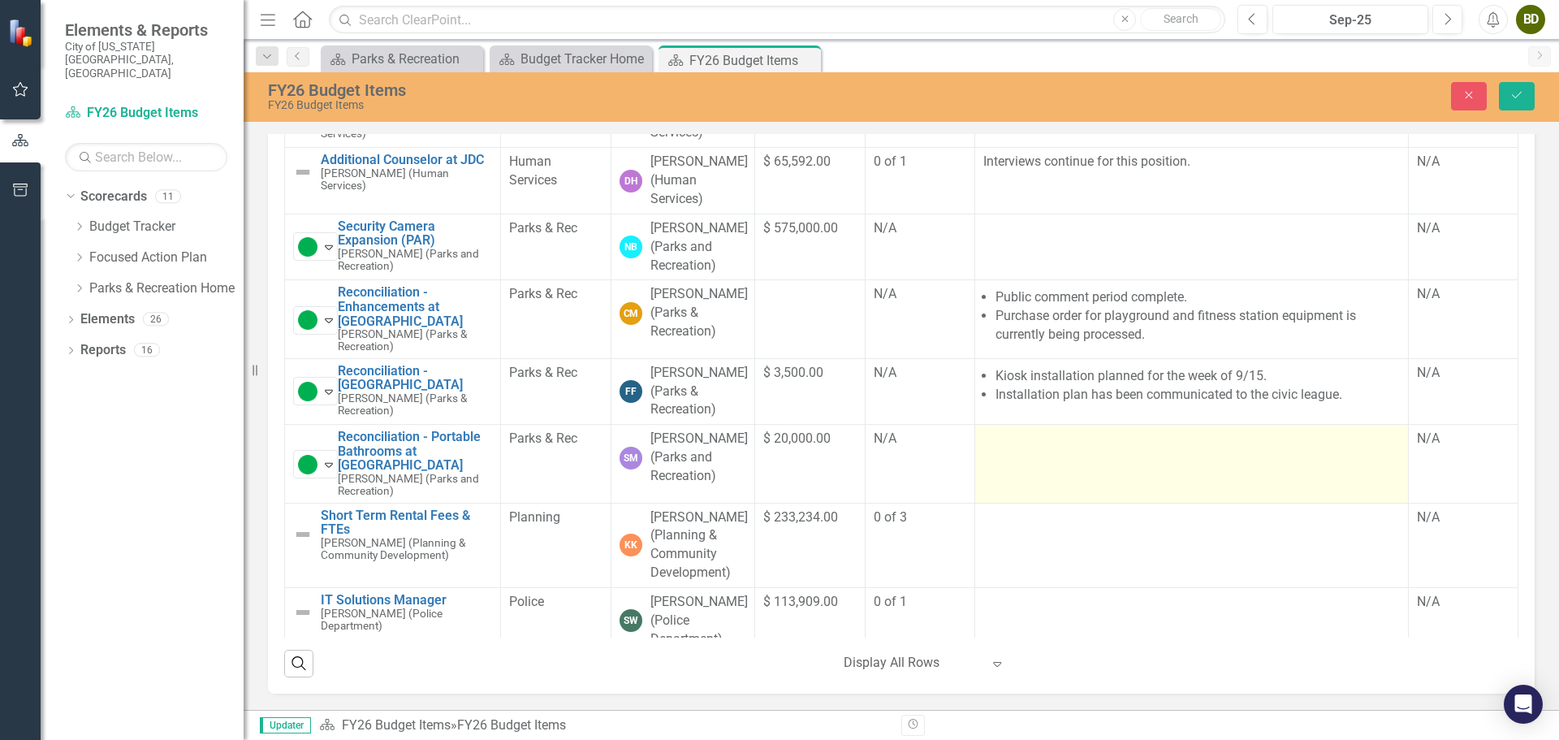
click at [995, 449] on div at bounding box center [1192, 439] width 417 height 19
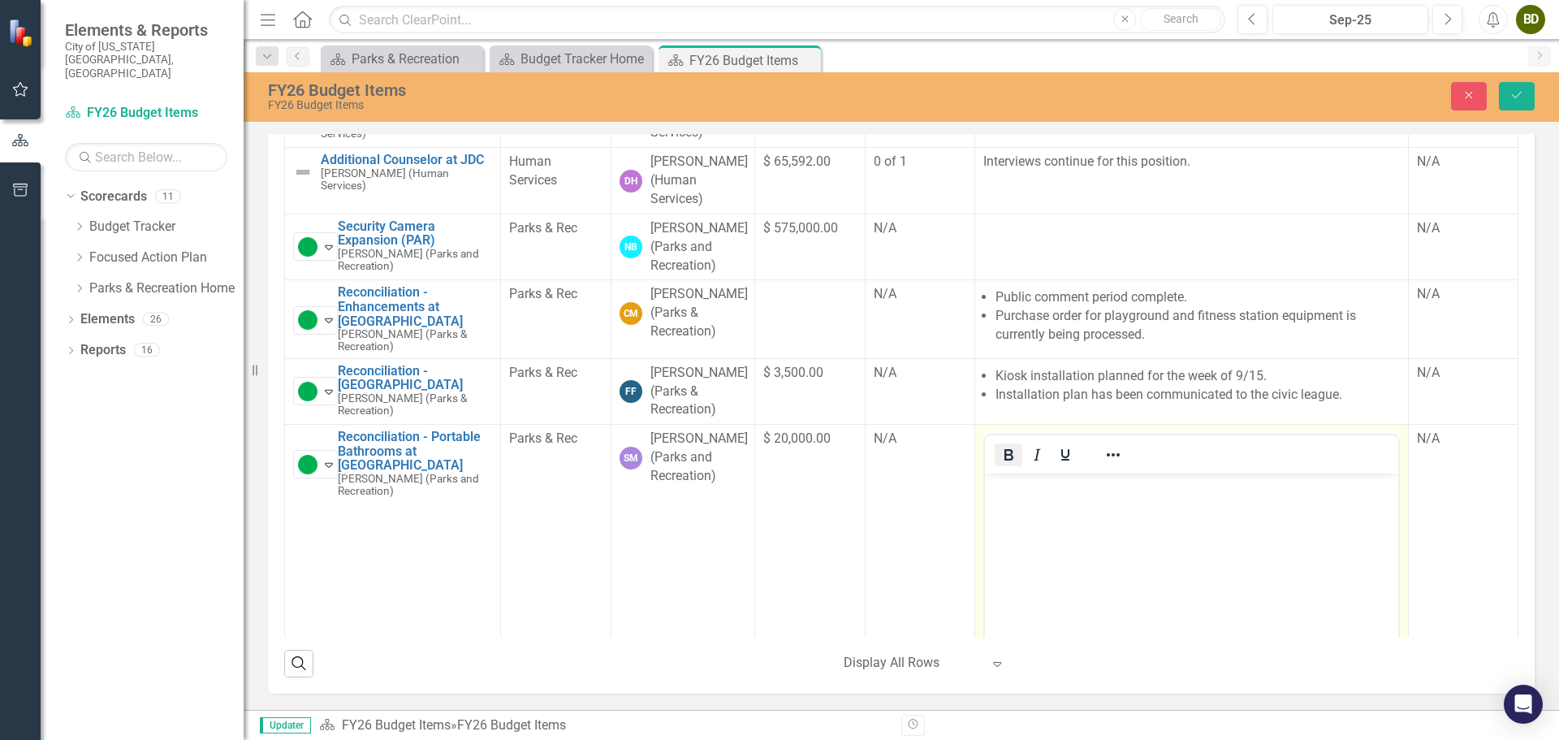
scroll to position [0, 0]
click at [1104, 465] on icon "Reveal or hide additional toolbar items" at bounding box center [1113, 454] width 19 height 19
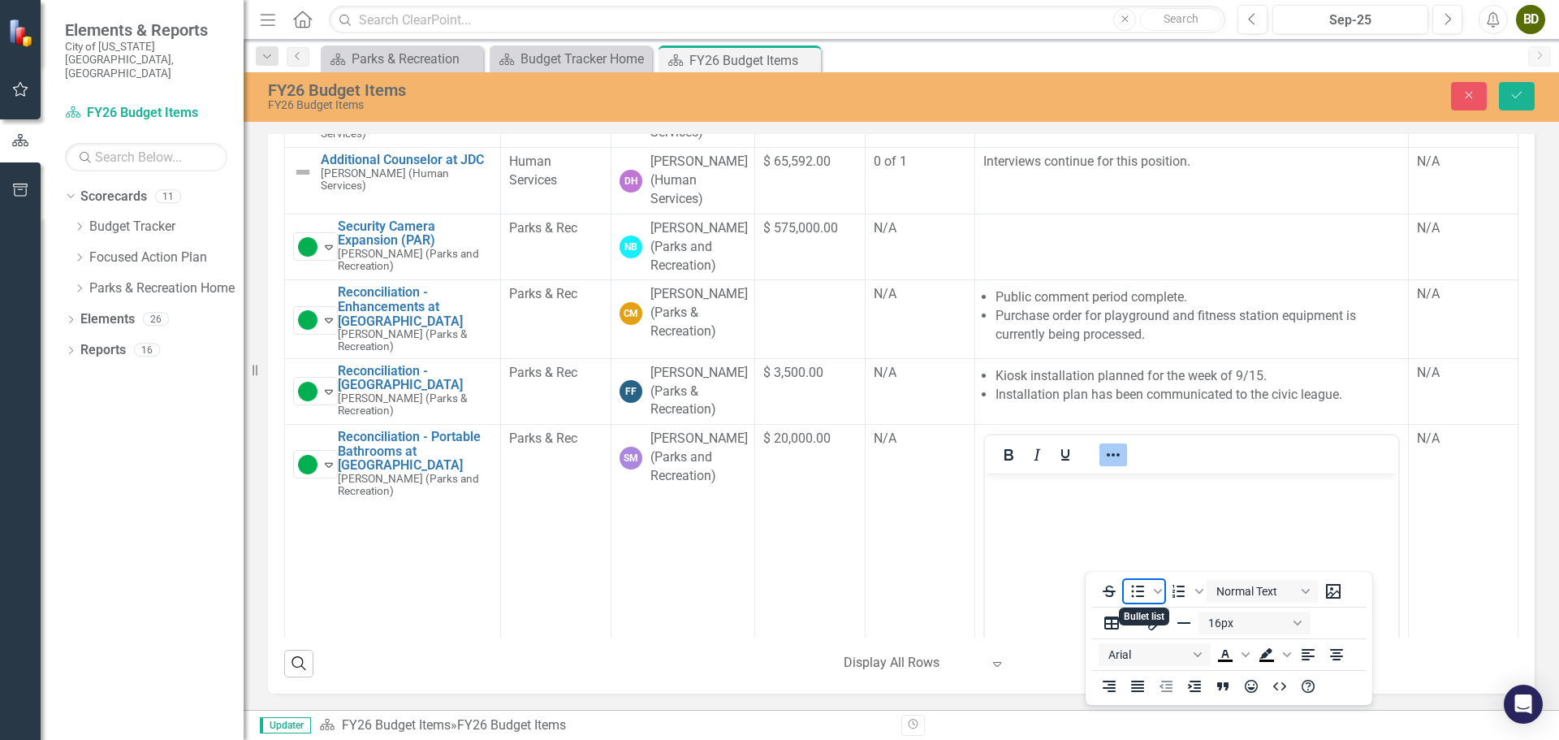
click at [1131, 590] on icon "Bullet list" at bounding box center [1137, 591] width 19 height 19
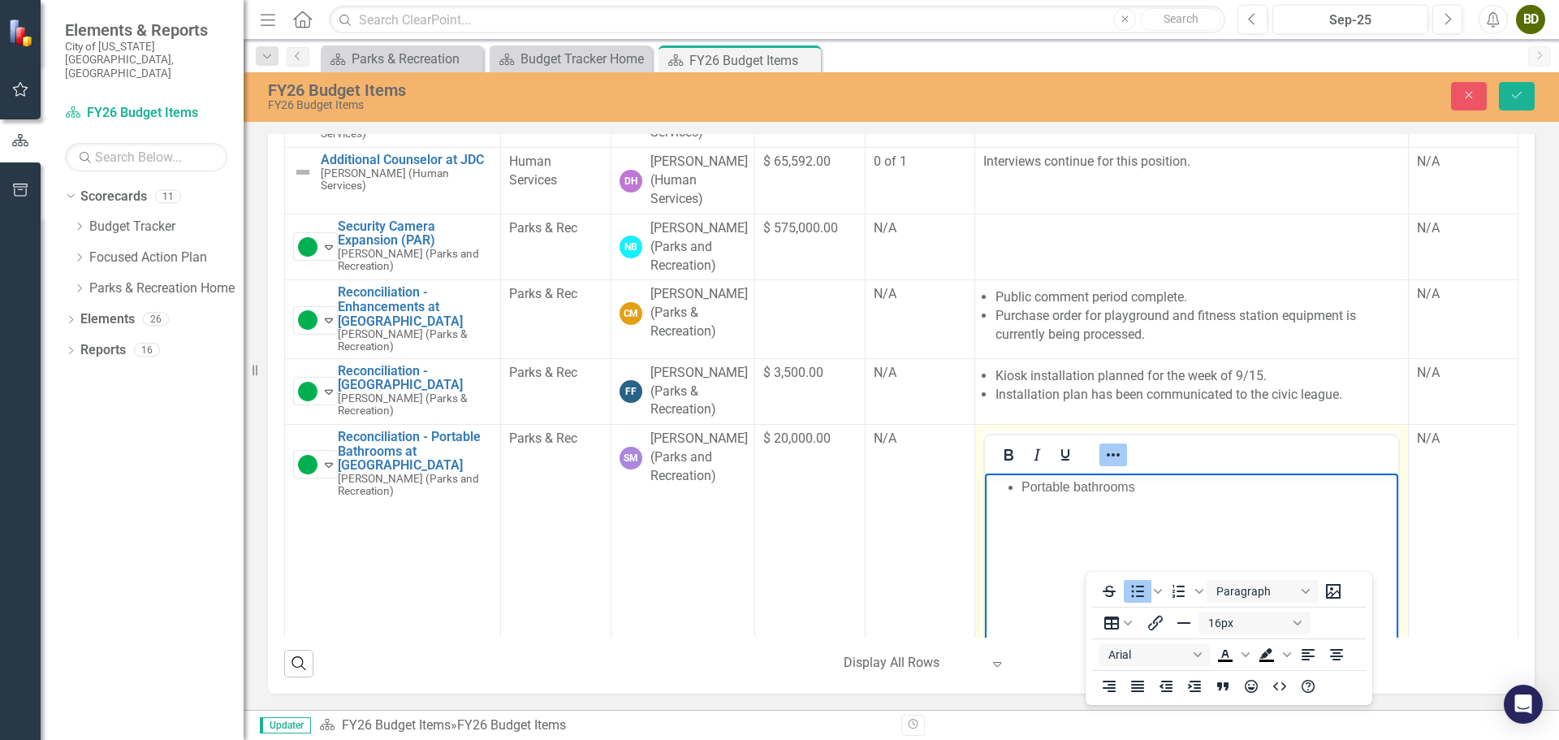
scroll to position [777, 0]
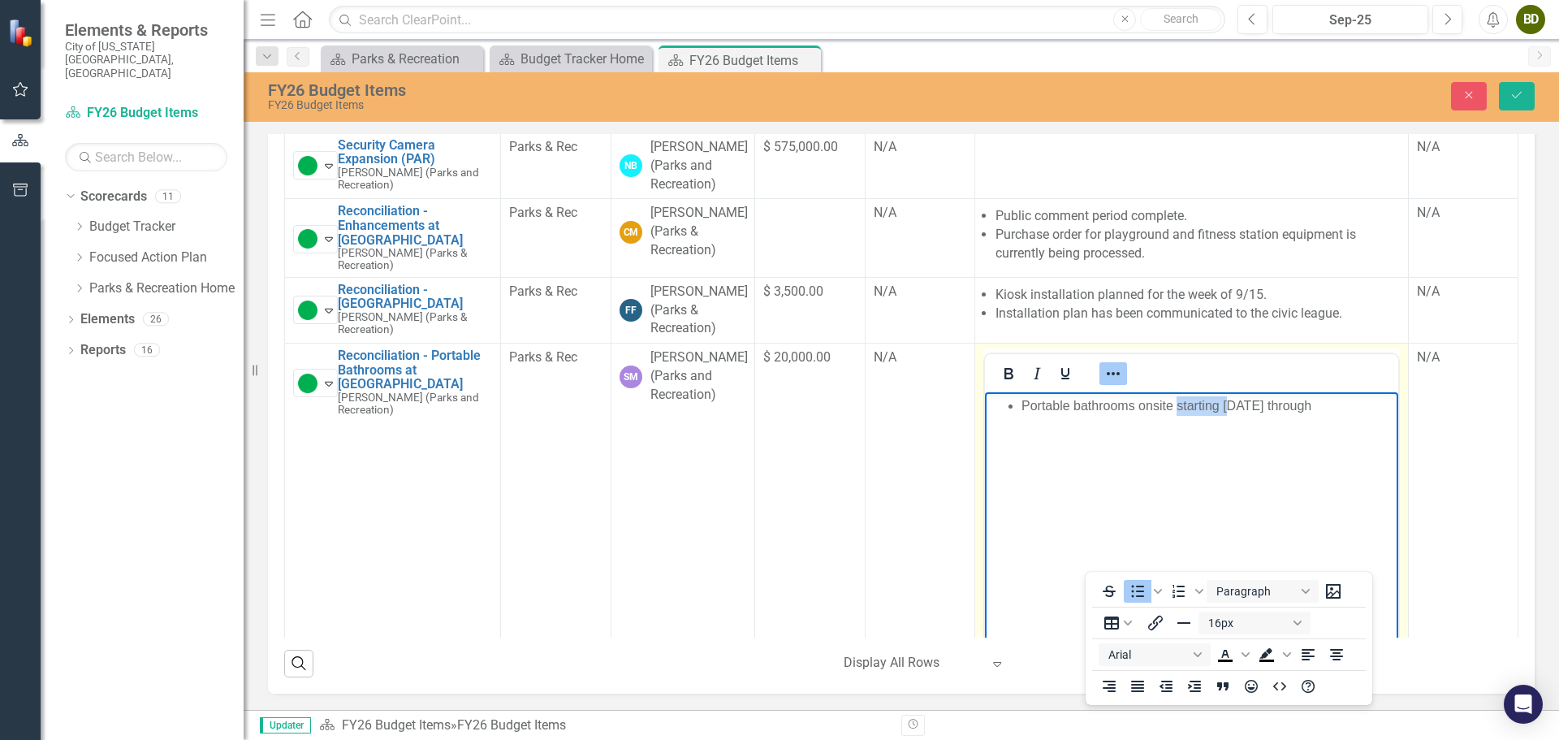
drag, startPoint x: 1226, startPoint y: 406, endPoint x: 1176, endPoint y: 413, distance: 50.1
click at [1176, 413] on li "Portable bathrooms onsite starting [DATE] through" at bounding box center [1207, 405] width 373 height 19
click at [1294, 407] on li "Portable bathrooms onsite [DATE] through" at bounding box center [1207, 405] width 373 height 19
drag, startPoint x: 1293, startPoint y: 409, endPoint x: 1237, endPoint y: 406, distance: 56.1
click at [1237, 406] on li "Portable bathrooms onsite [DATE] through" at bounding box center [1207, 405] width 373 height 19
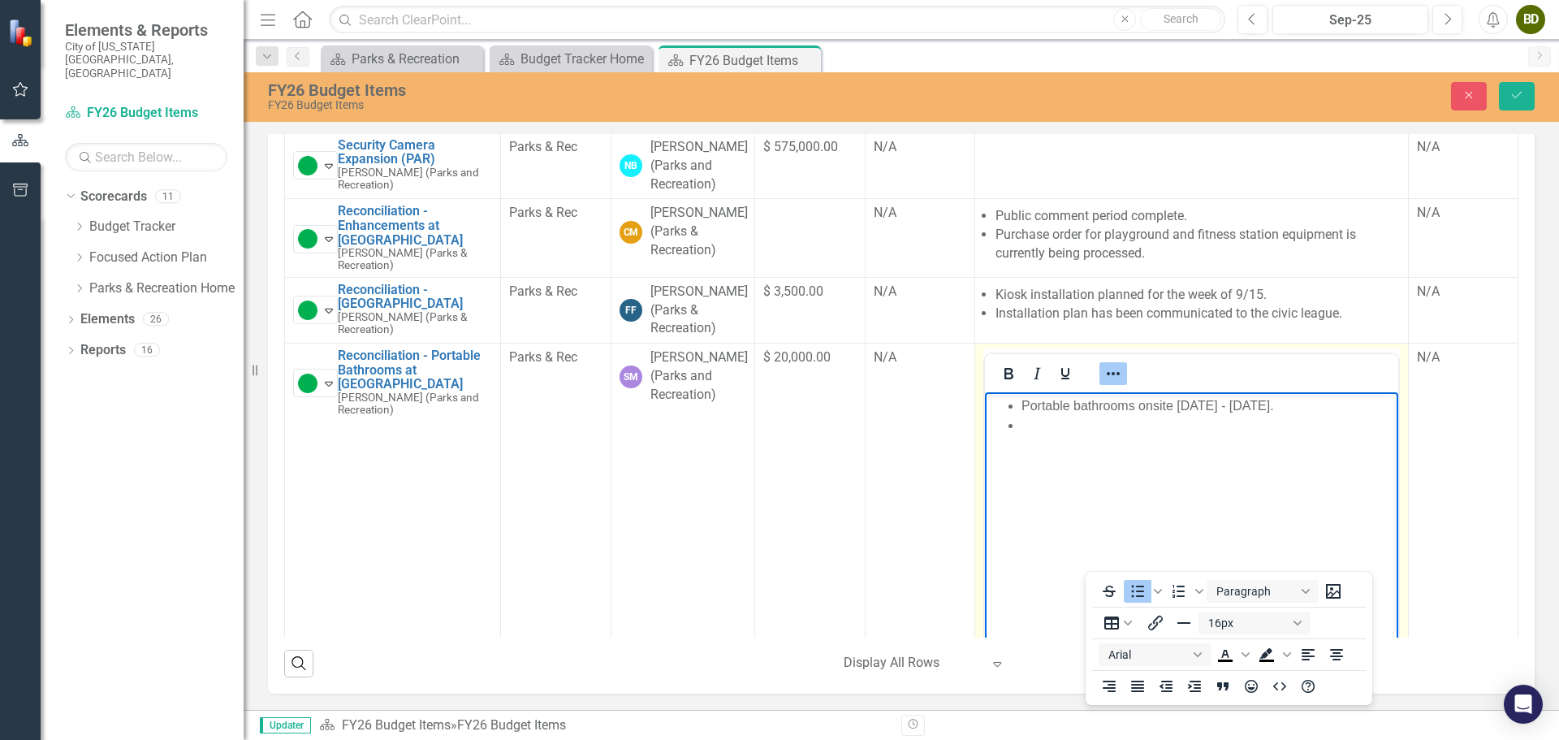
click at [1045, 419] on li "Rich Text Area. Press ALT-0 for help." at bounding box center [1207, 425] width 373 height 19
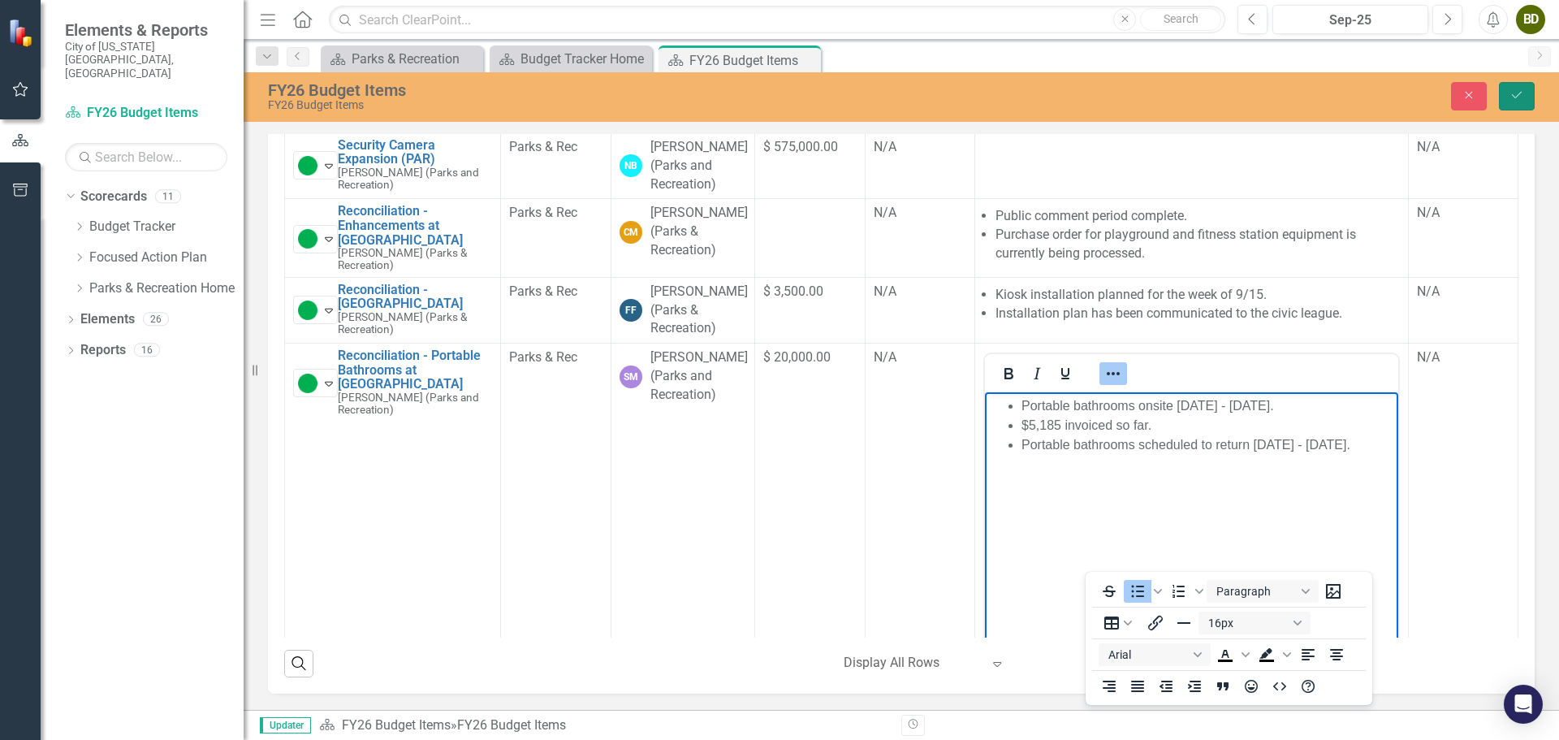
click at [1507, 103] on button "Save" at bounding box center [1517, 96] width 36 height 28
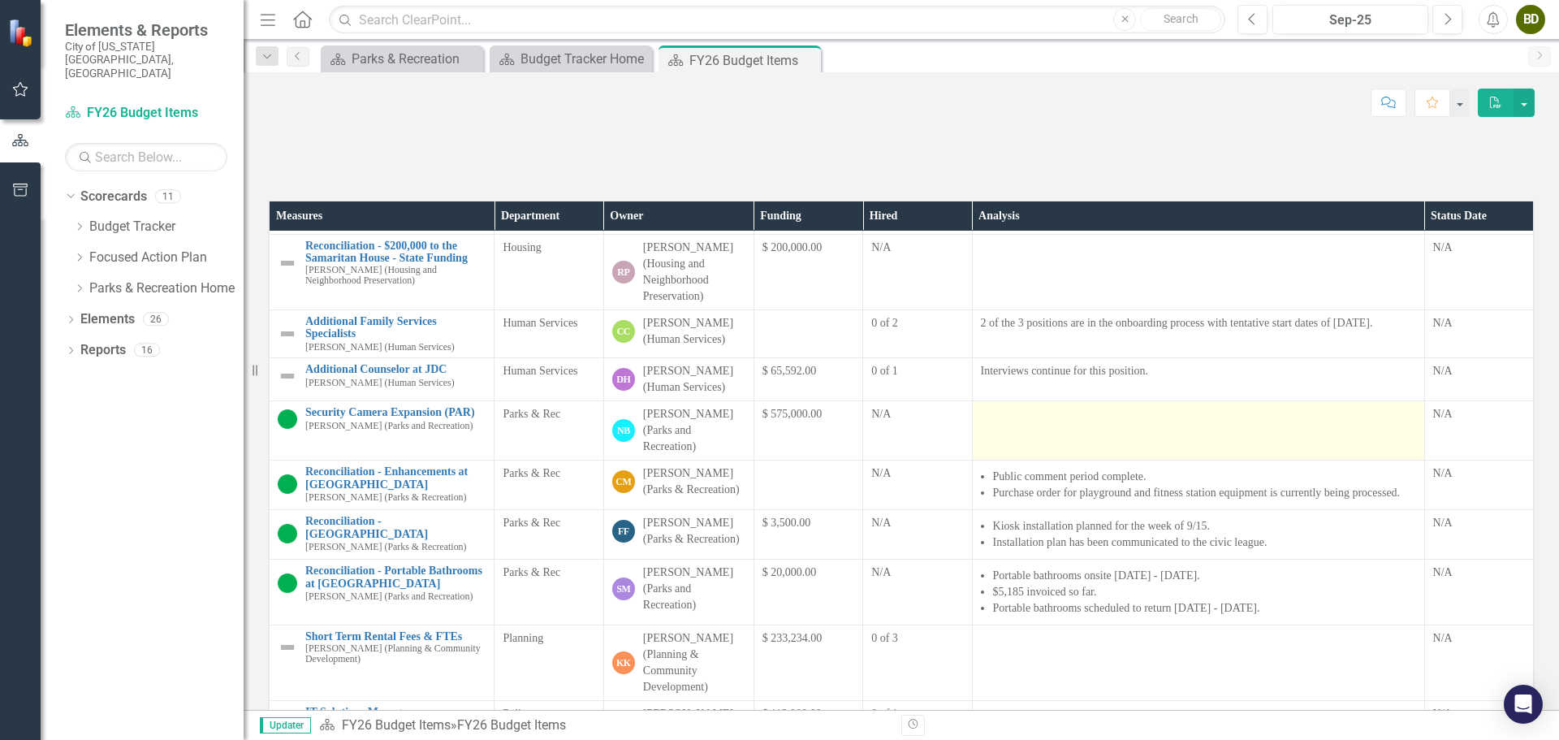
scroll to position [569, 0]
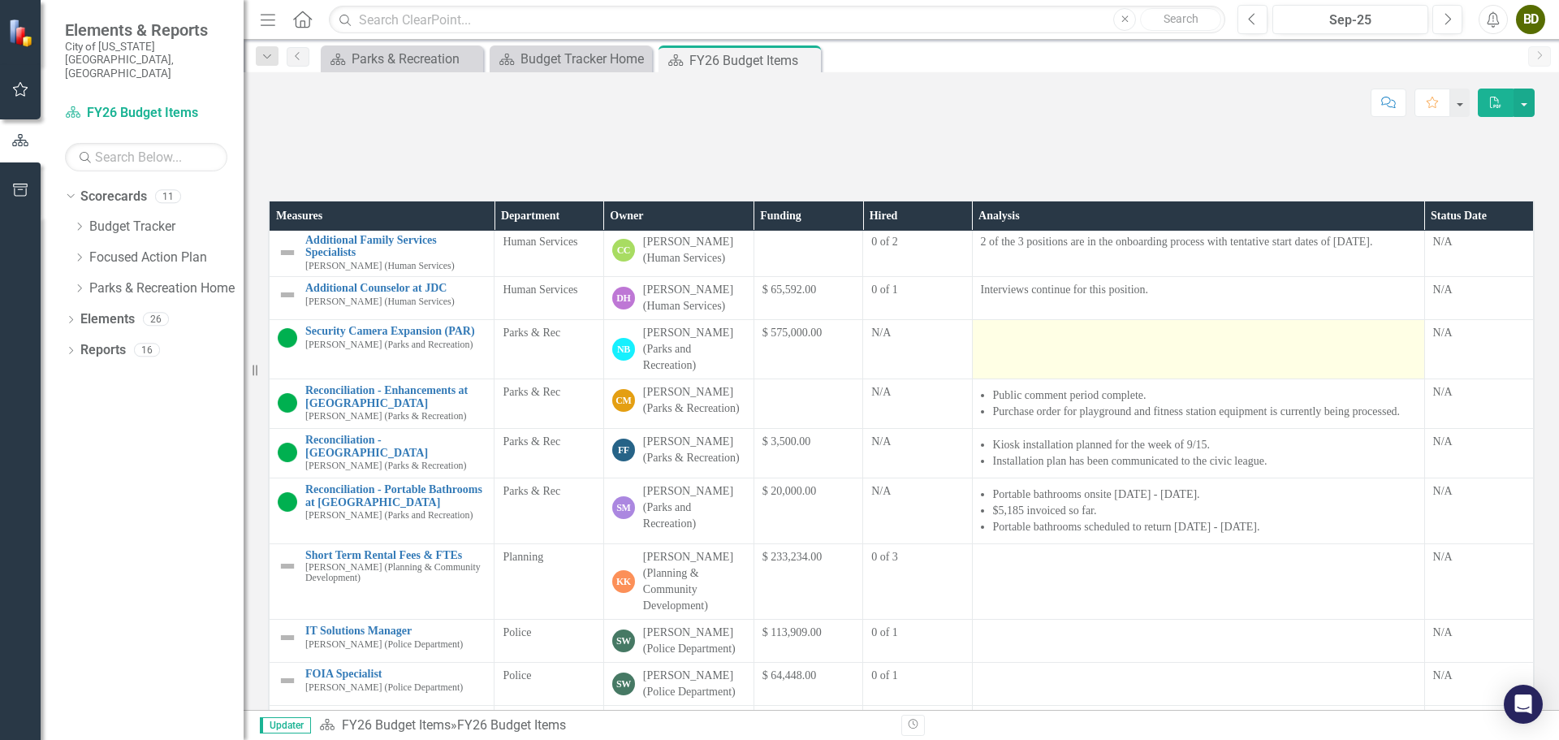
click at [1025, 379] on td at bounding box center [1198, 349] width 452 height 59
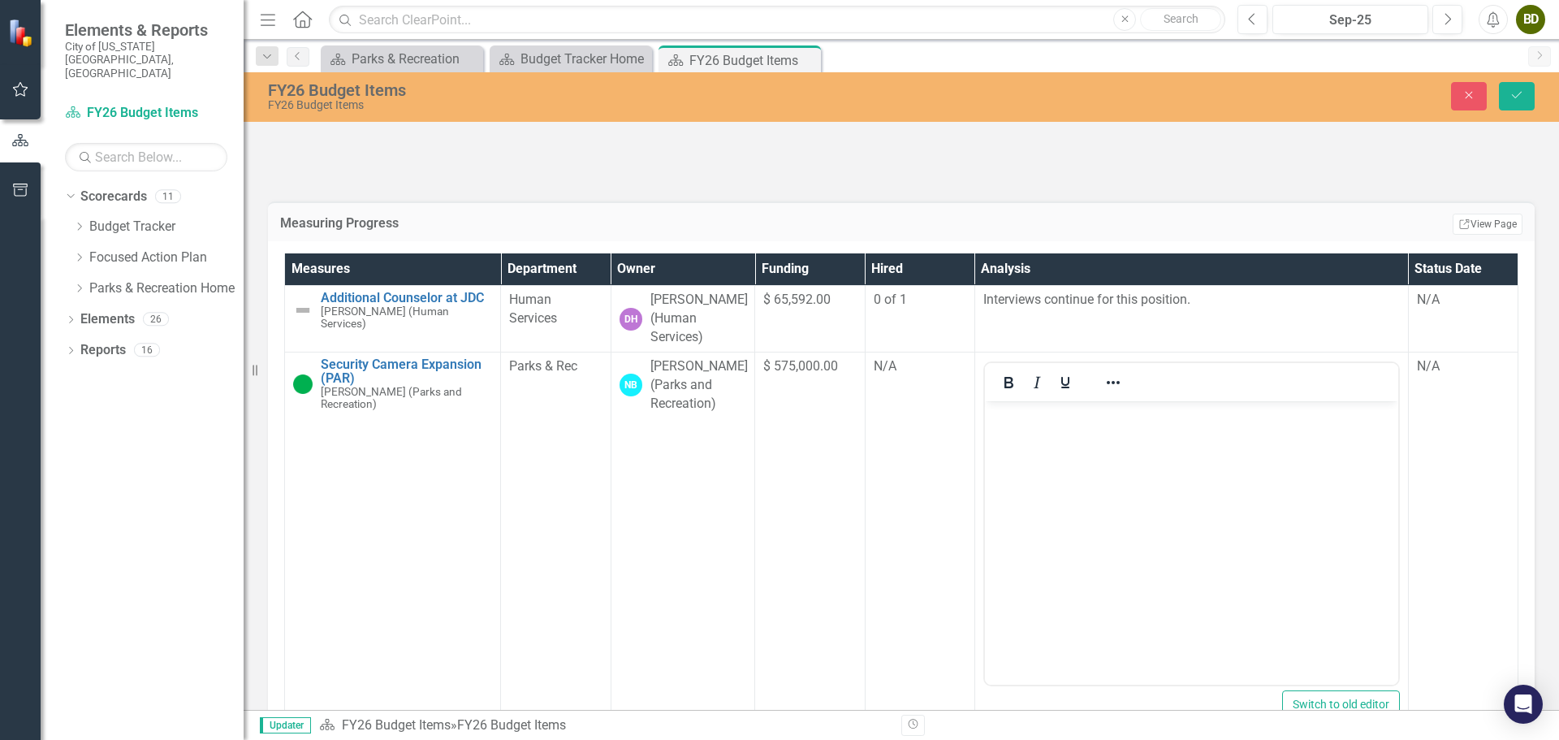
scroll to position [731, 0]
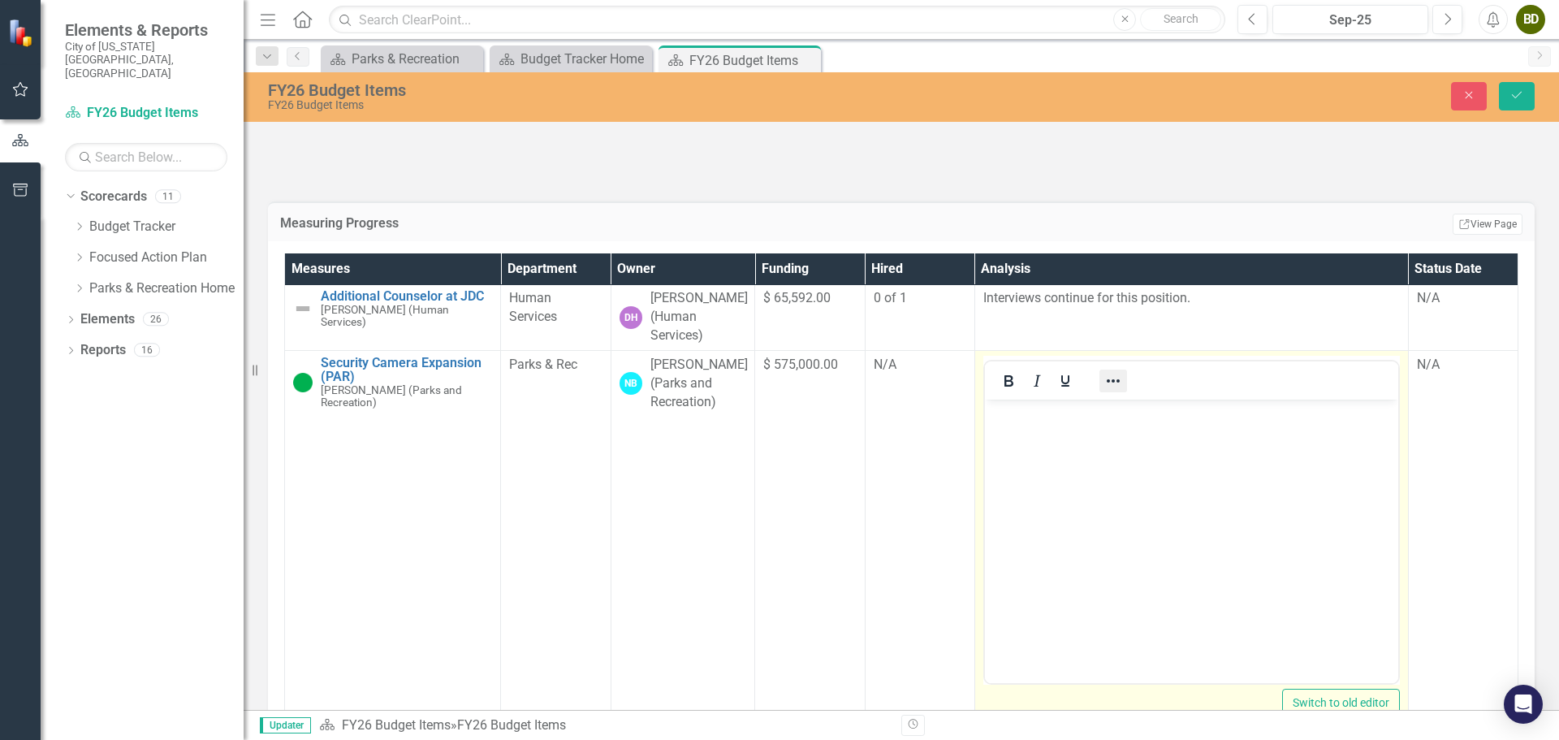
click at [1104, 391] on icon "Reveal or hide additional toolbar items" at bounding box center [1113, 380] width 19 height 19
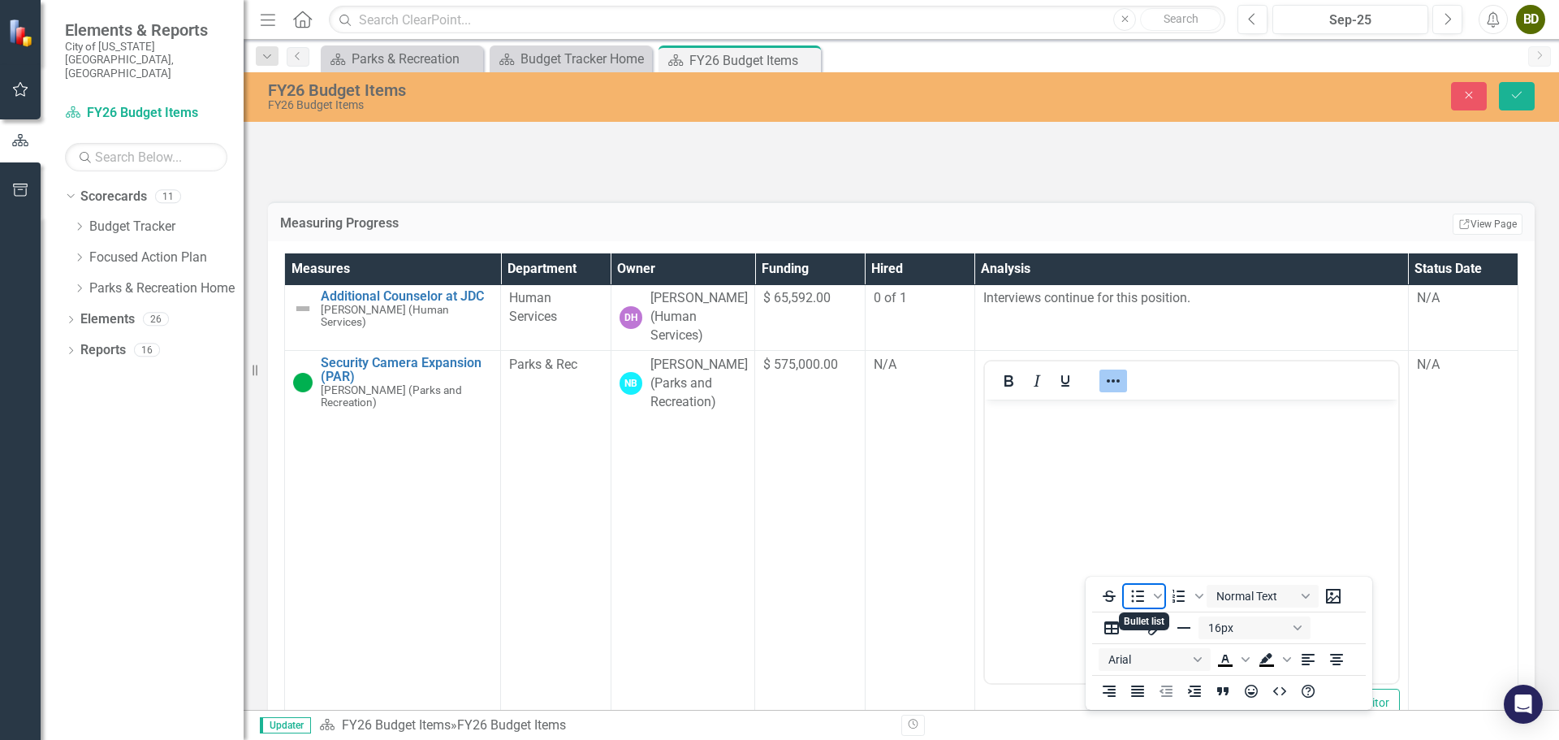
click at [1142, 599] on icon "Bullet list" at bounding box center [1137, 595] width 19 height 19
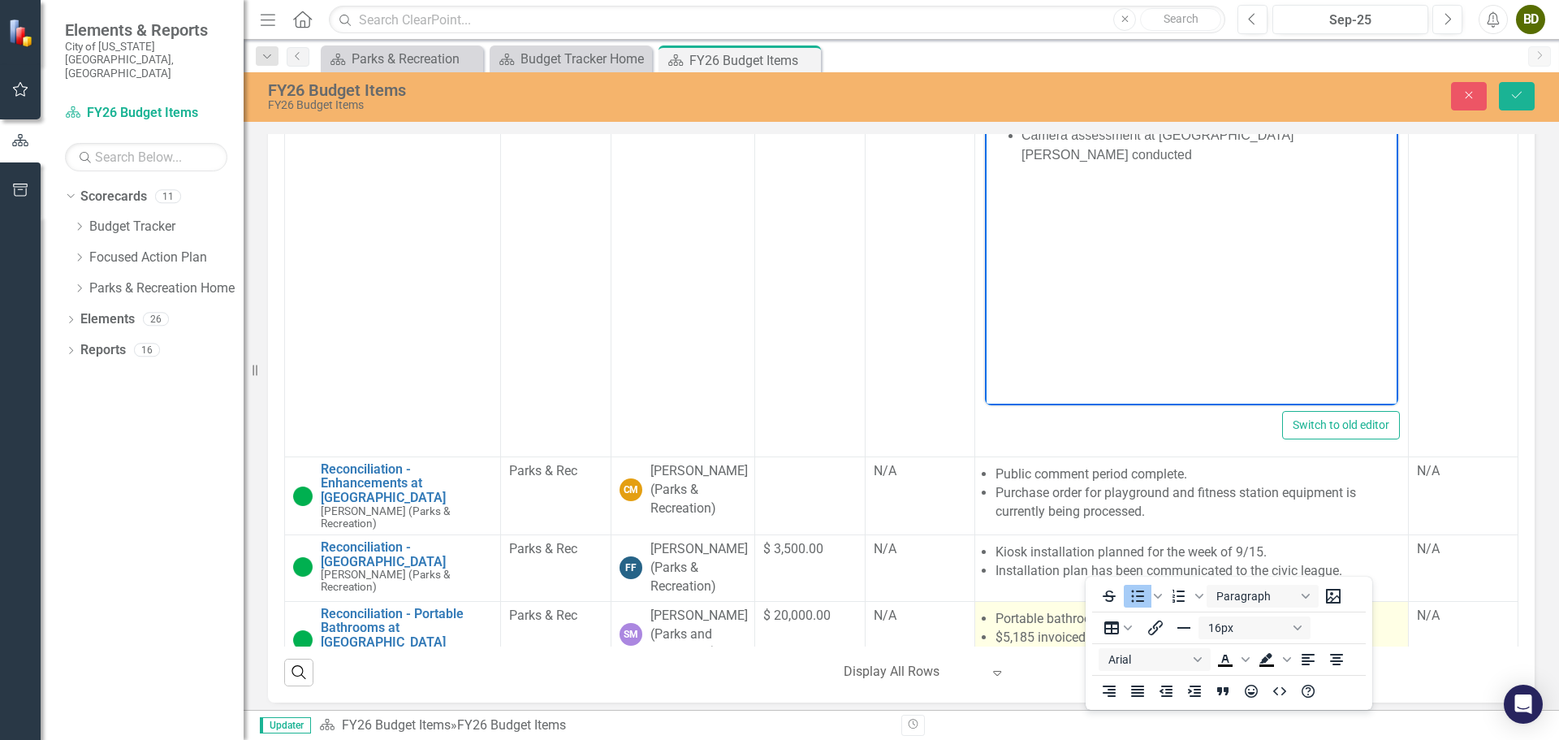
scroll to position [812, 0]
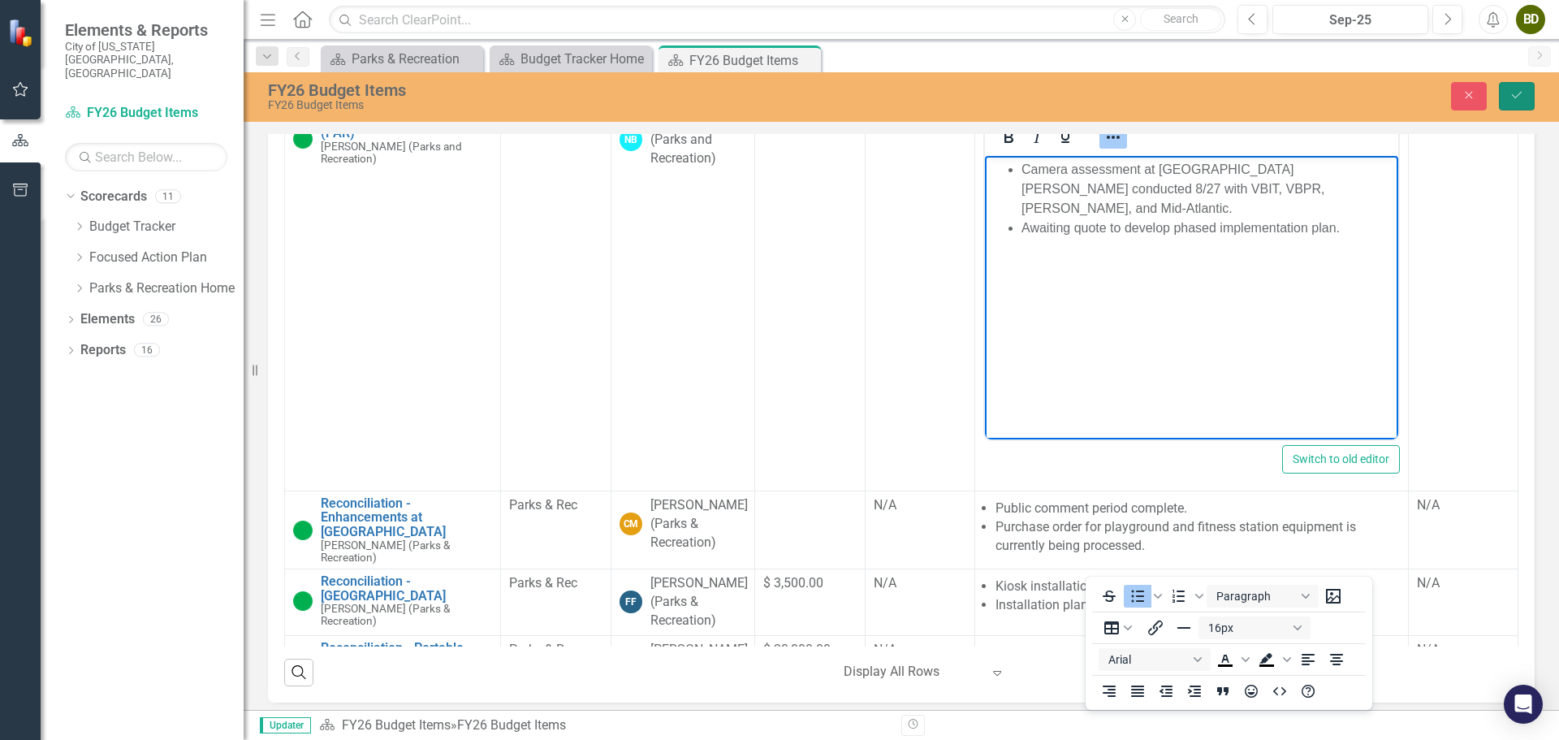
click at [1522, 106] on button "Save" at bounding box center [1517, 96] width 36 height 28
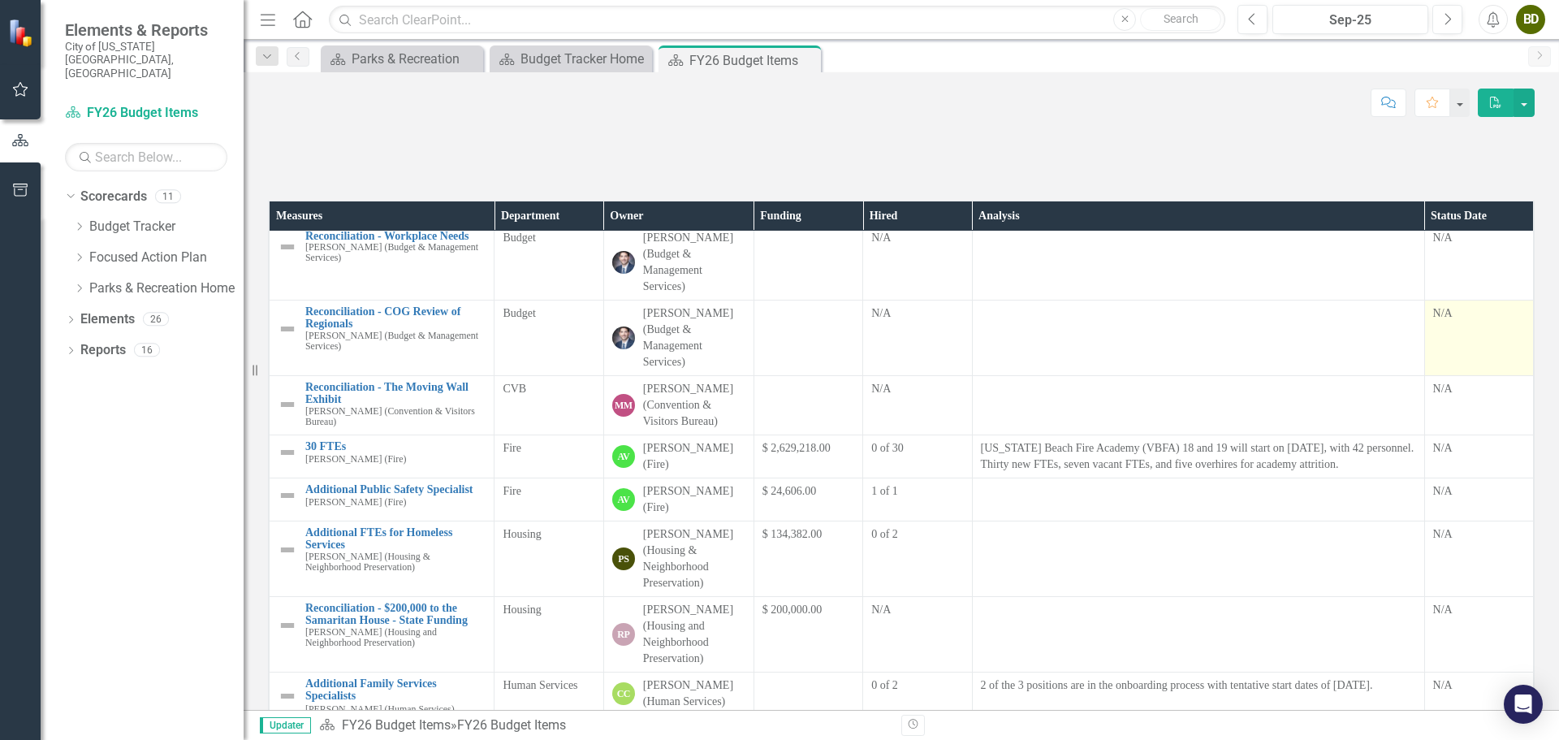
scroll to position [0, 0]
